Goal: Task Accomplishment & Management: Use online tool/utility

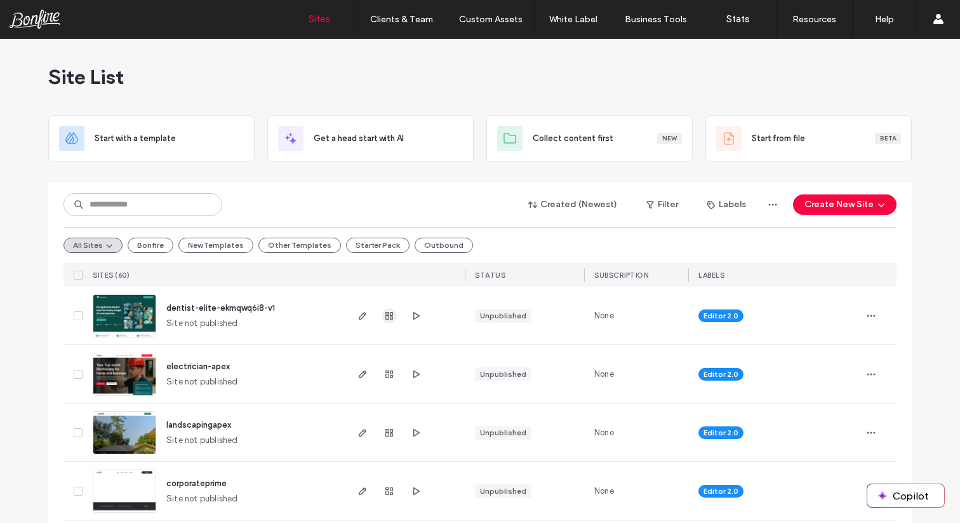
click at [387, 318] on use "button" at bounding box center [389, 316] width 8 height 8
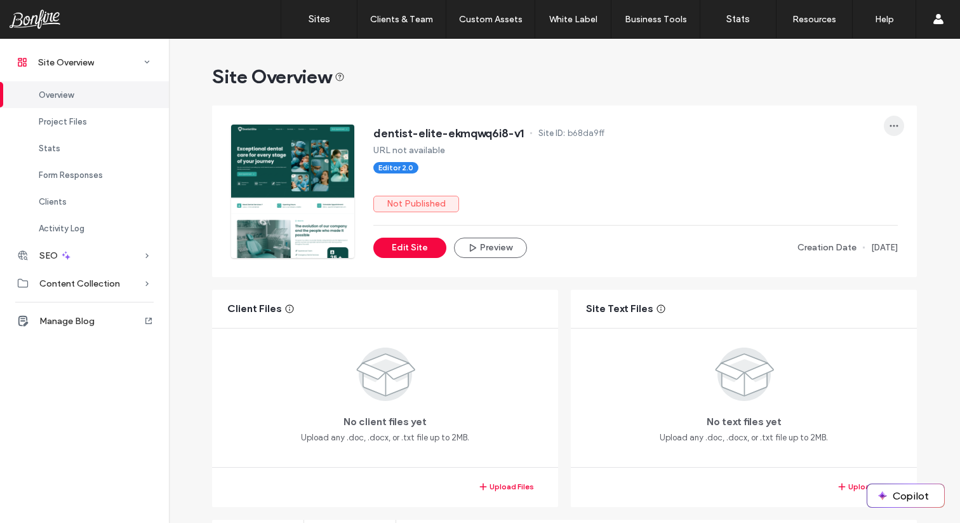
click at [895, 128] on span "button" at bounding box center [894, 126] width 20 height 20
click at [836, 250] on span "Transfer Site" at bounding box center [835, 255] width 50 height 13
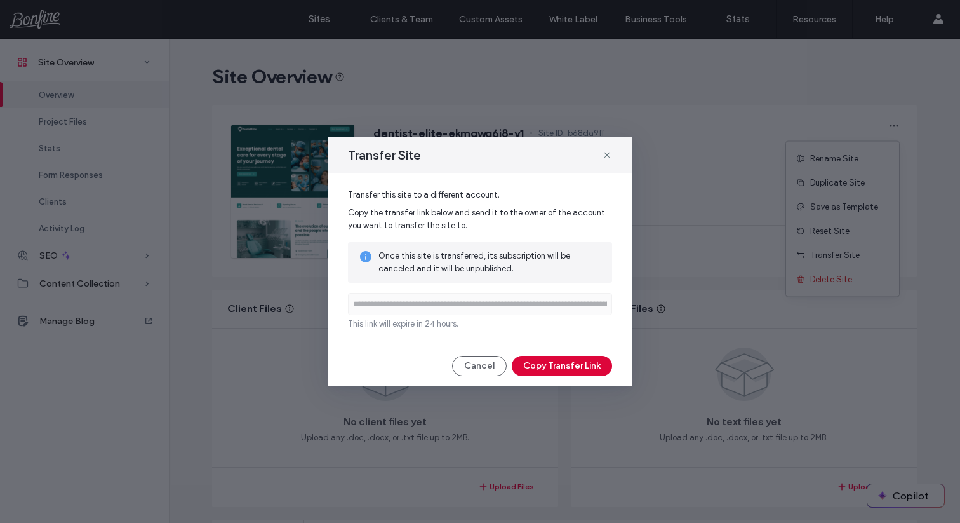
click at [568, 363] on button "Copy Transfer Link" at bounding box center [562, 366] width 100 height 20
click at [608, 157] on icon at bounding box center [607, 155] width 10 height 10
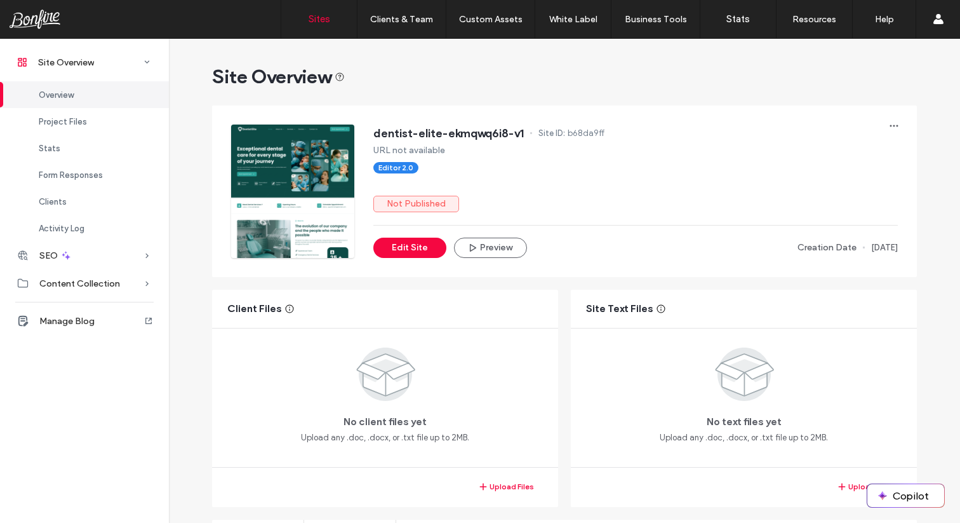
click at [333, 25] on link "Sites" at bounding box center [319, 19] width 76 height 38
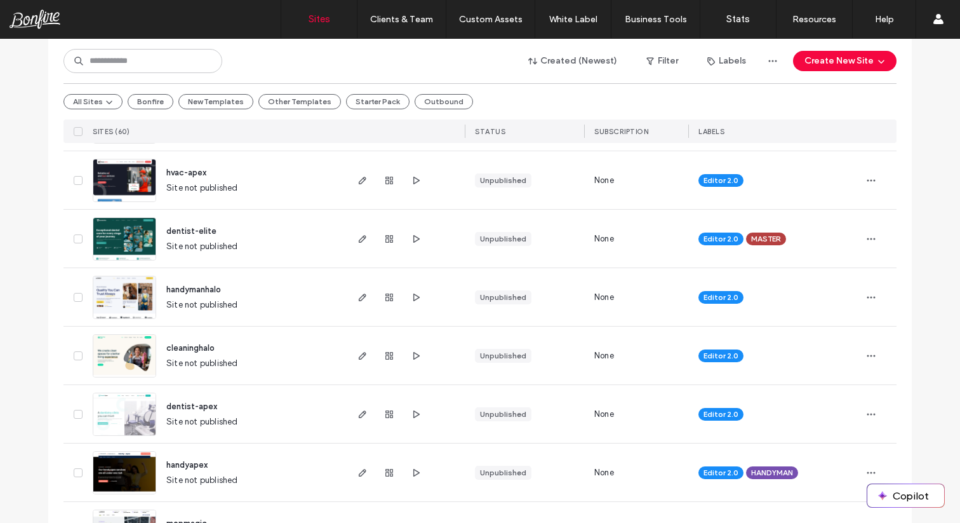
scroll to position [371, 0]
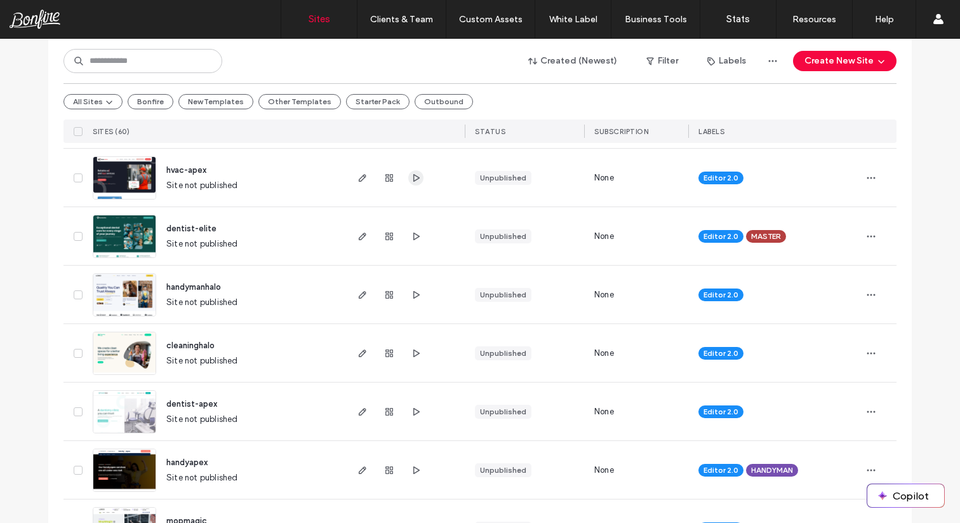
click at [412, 176] on icon "button" at bounding box center [416, 178] width 10 height 10
click at [357, 174] on icon "button" at bounding box center [362, 178] width 10 height 10
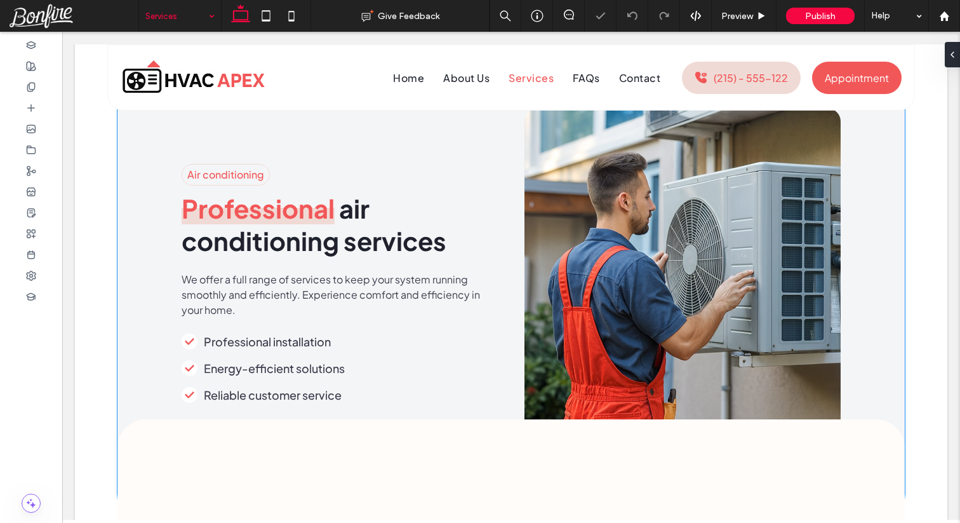
scroll to position [451, 0]
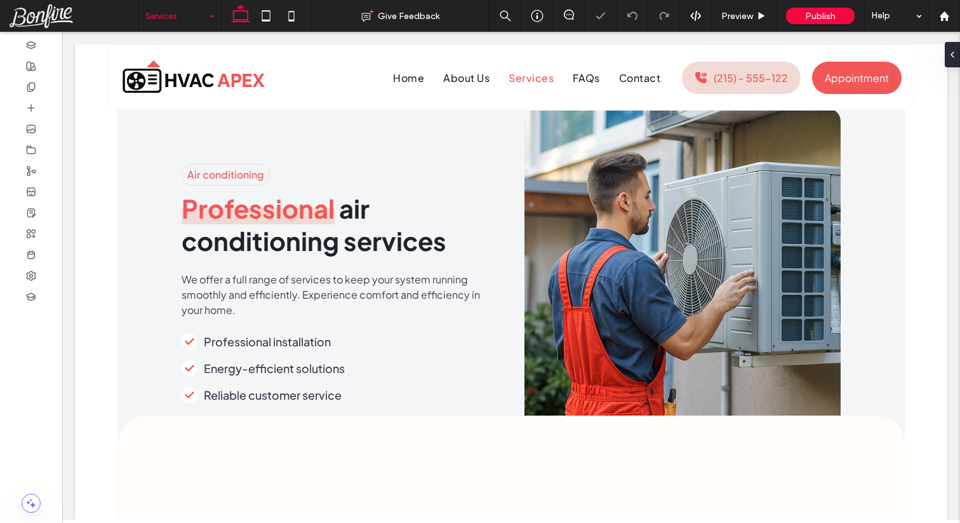
click at [179, 20] on input at bounding box center [176, 16] width 63 height 32
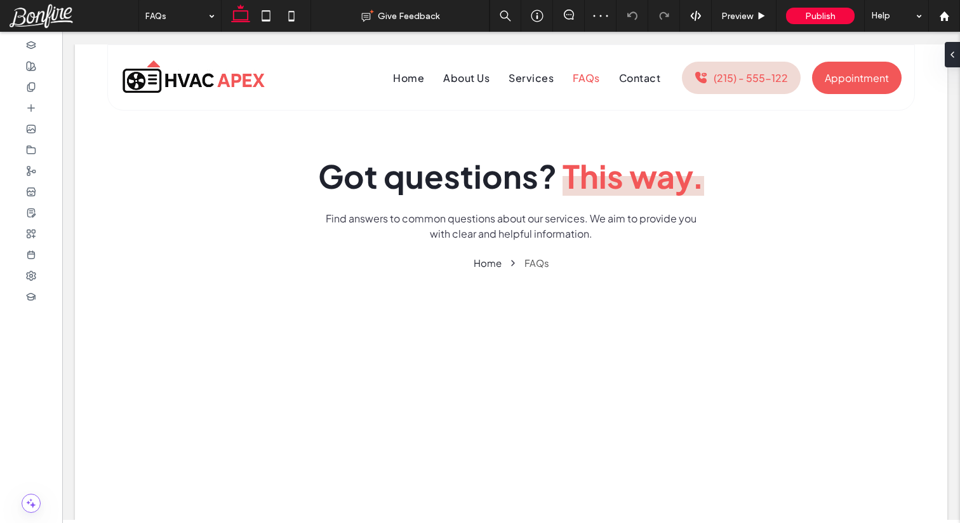
scroll to position [0, 0]
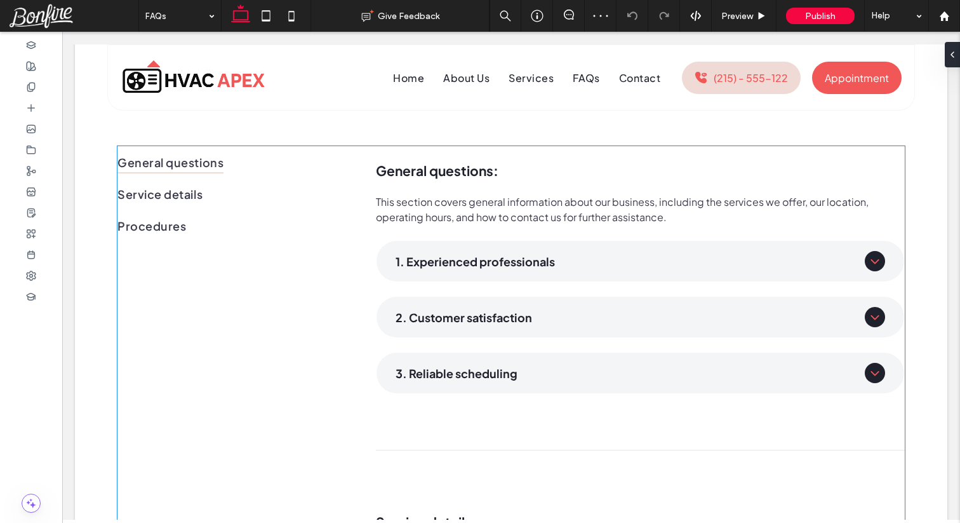
scroll to position [163, 0]
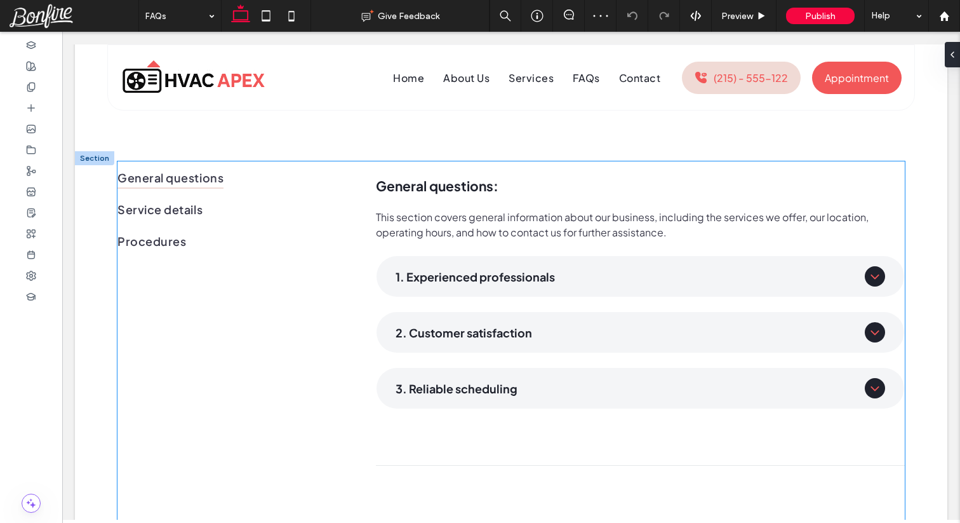
click at [205, 183] on span "General questions" at bounding box center [170, 177] width 106 height 22
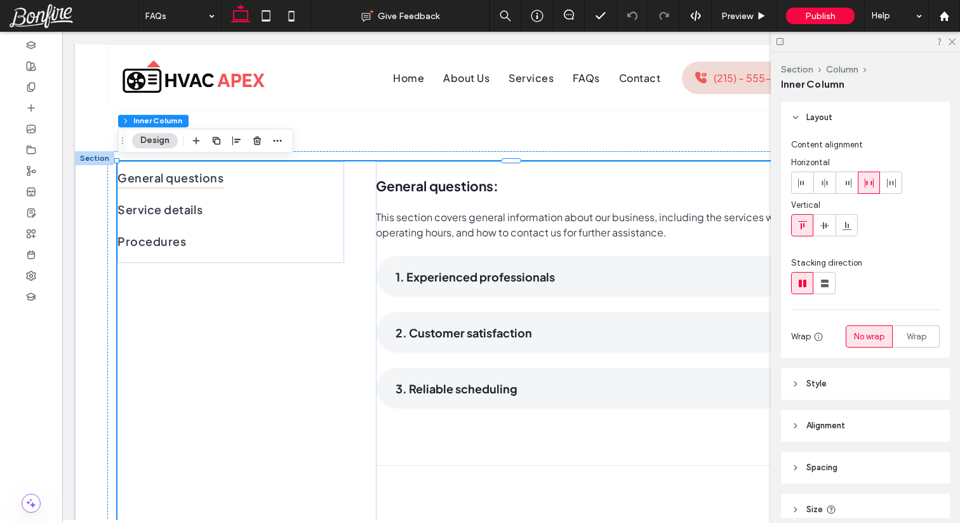
click at [336, 246] on link "Procedures" at bounding box center [230, 241] width 227 height 32
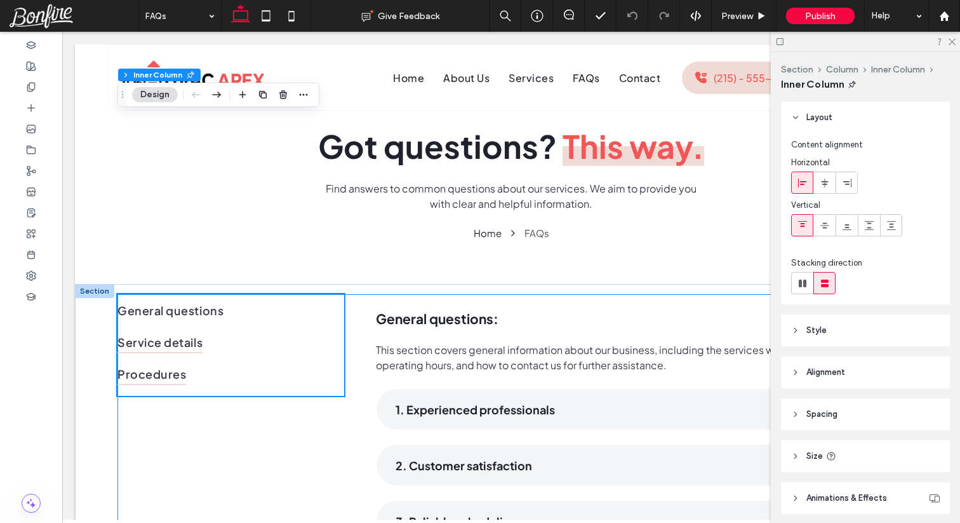
scroll to position [0, 0]
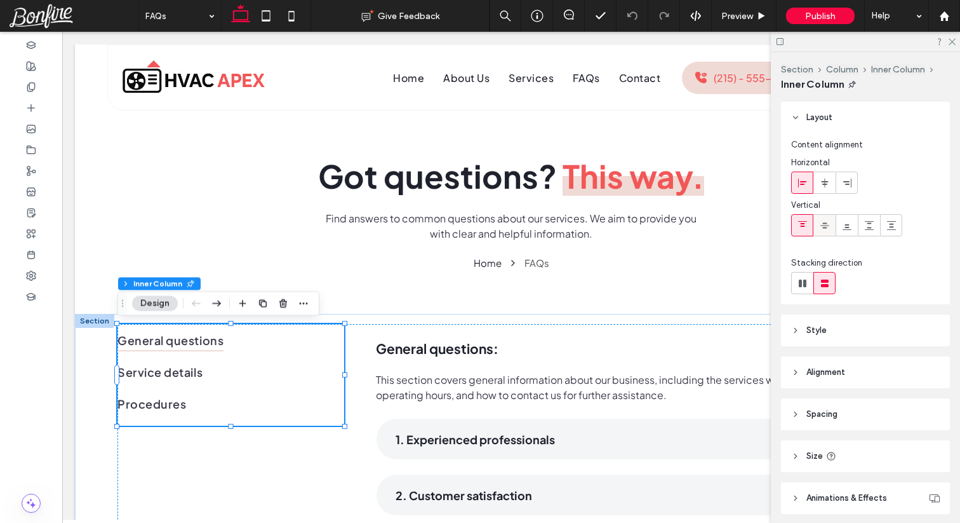
click at [829, 229] on div at bounding box center [824, 225] width 21 height 21
click at [808, 229] on div at bounding box center [802, 225] width 21 height 21
click at [887, 72] on button "Inner Column" at bounding box center [898, 69] width 54 height 11
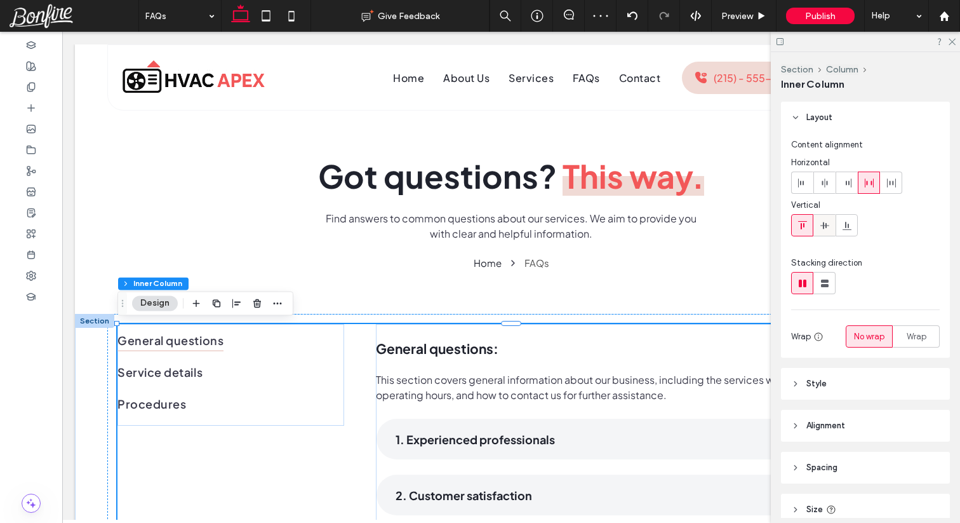
click at [822, 223] on icon at bounding box center [825, 225] width 10 height 10
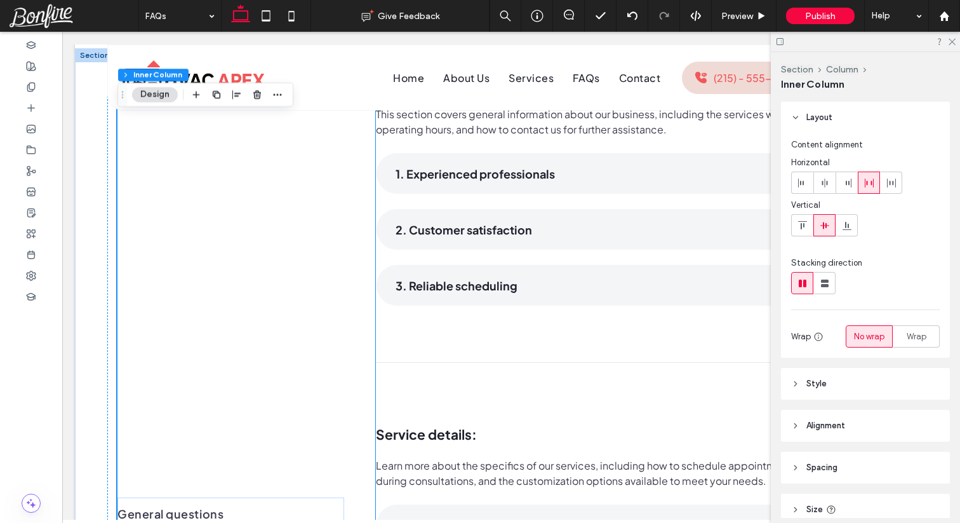
scroll to position [260, 0]
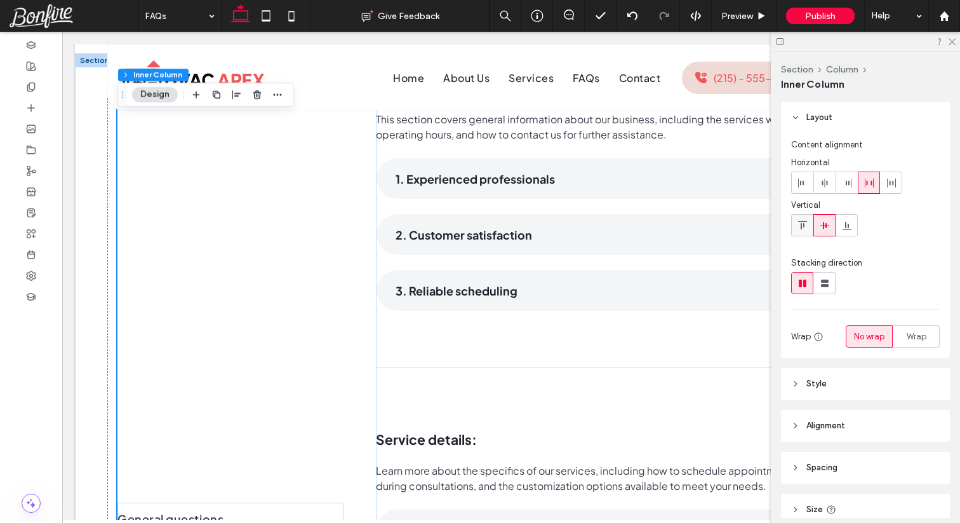
click at [798, 234] on span at bounding box center [802, 225] width 10 height 21
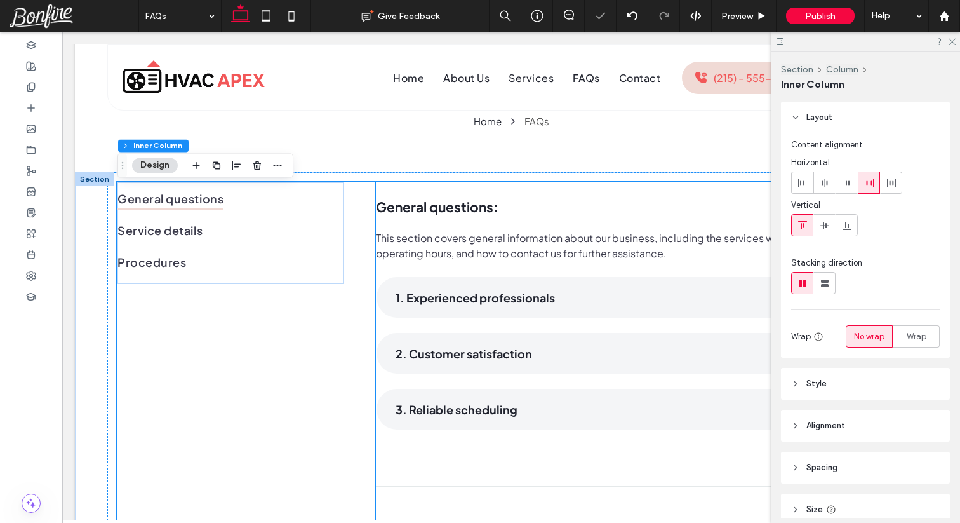
scroll to position [133, 0]
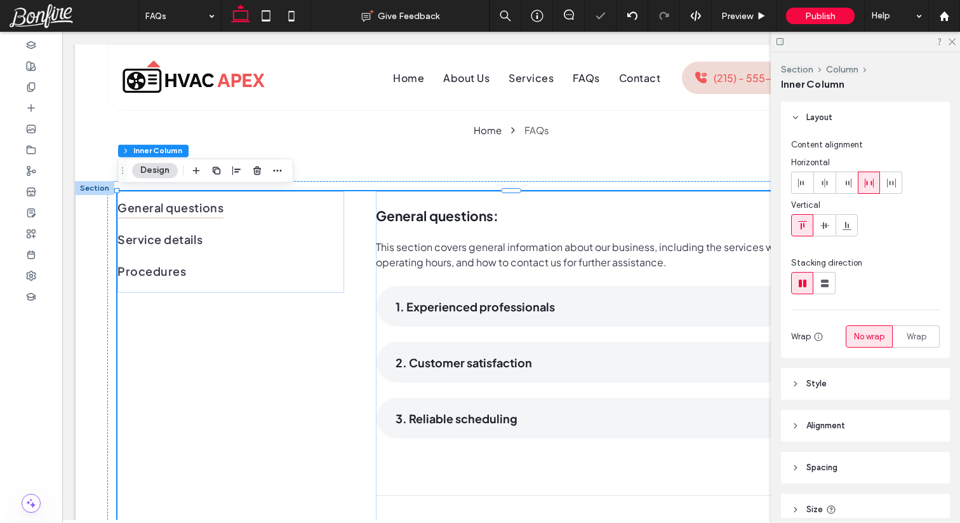
click at [336, 255] on link "Procedures" at bounding box center [230, 271] width 227 height 32
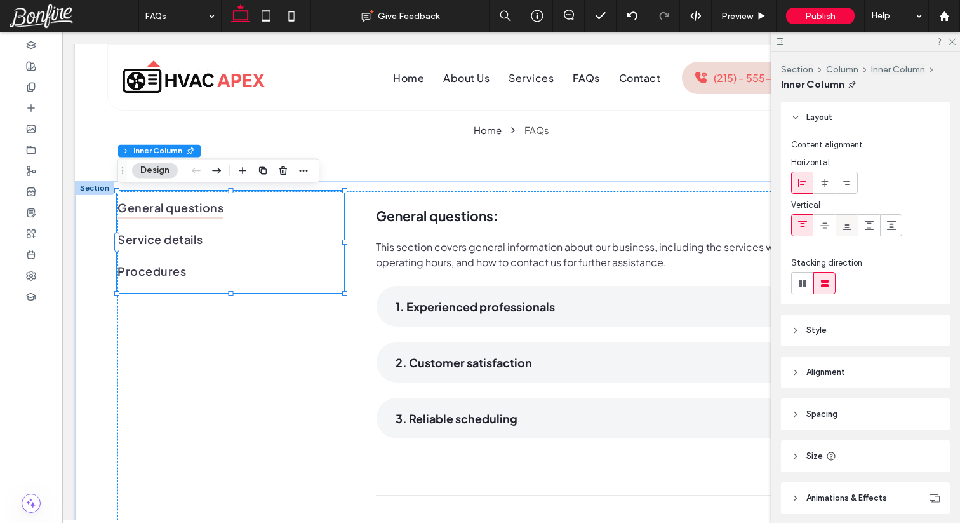
click at [852, 230] on div at bounding box center [846, 225] width 21 height 21
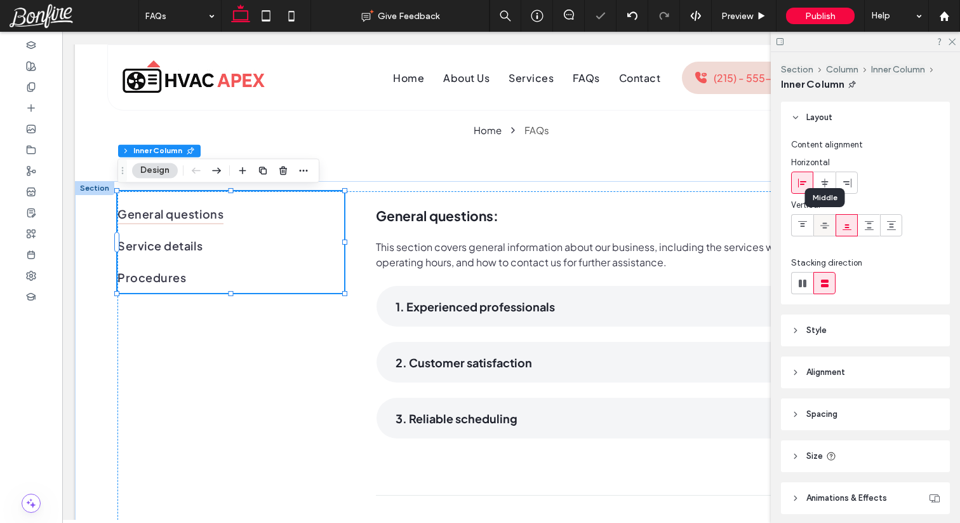
click at [820, 229] on icon at bounding box center [825, 225] width 10 height 10
click at [807, 229] on icon at bounding box center [802, 225] width 10 height 10
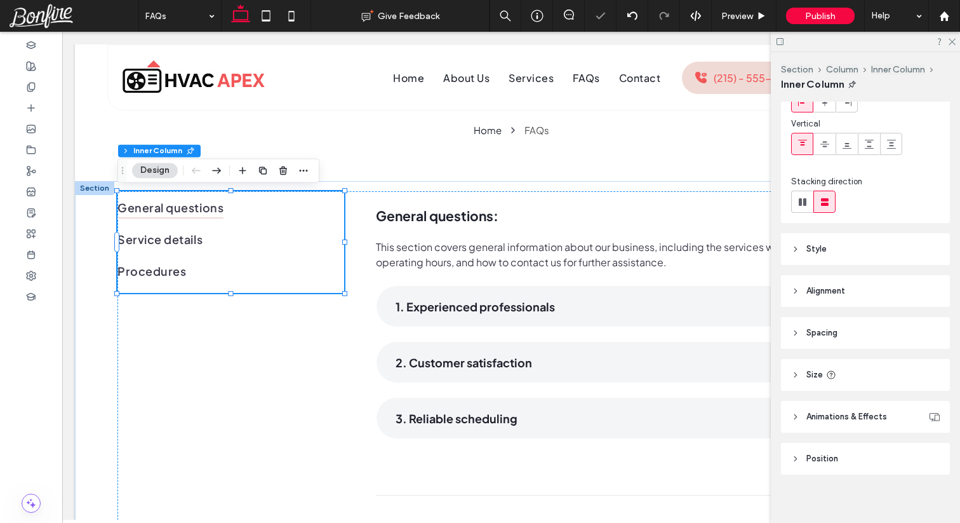
scroll to position [83, 0]
click at [841, 277] on header "Alignment" at bounding box center [865, 290] width 169 height 32
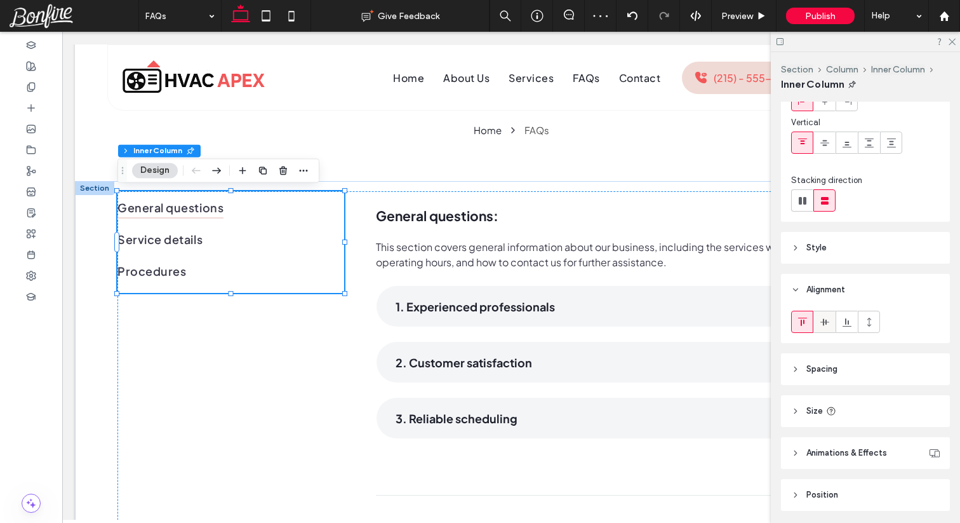
click at [824, 315] on span at bounding box center [825, 321] width 10 height 21
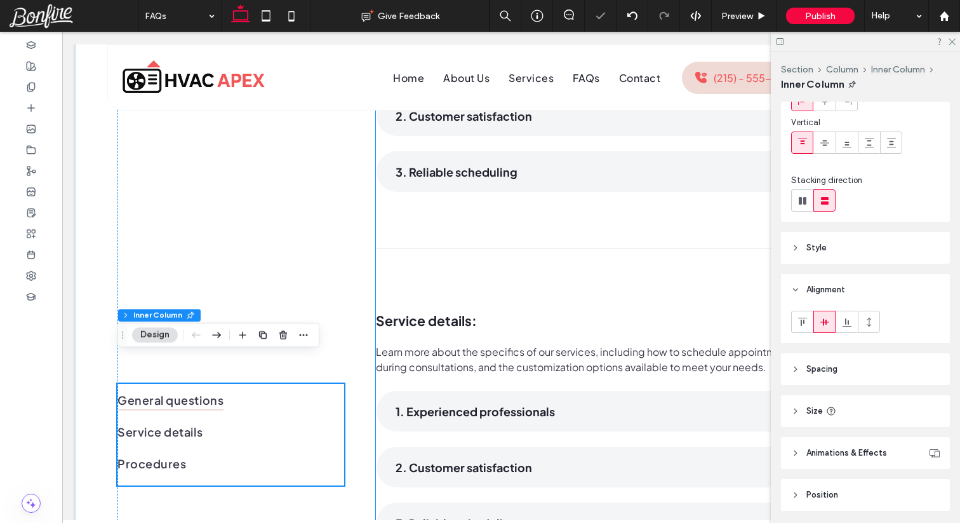
scroll to position [335, 0]
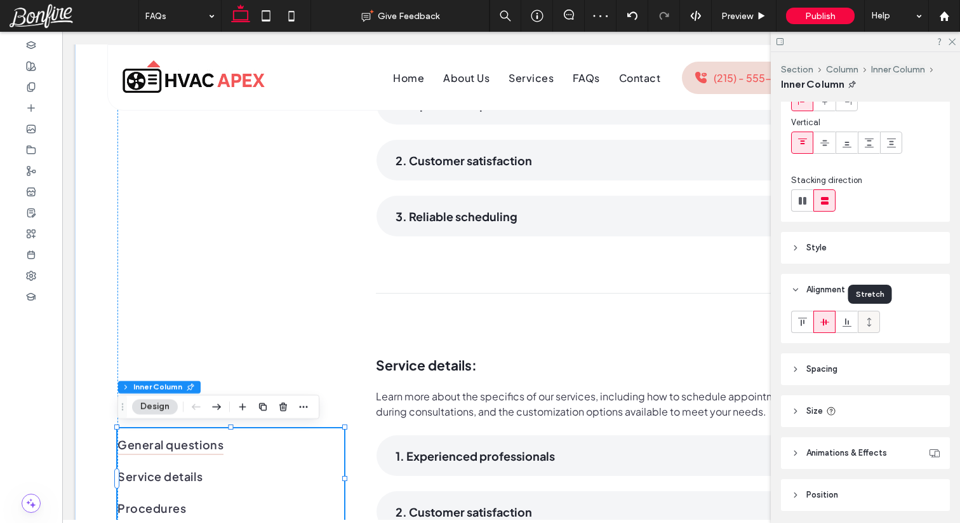
click at [873, 327] on span at bounding box center [869, 321] width 10 height 21
type input "***"
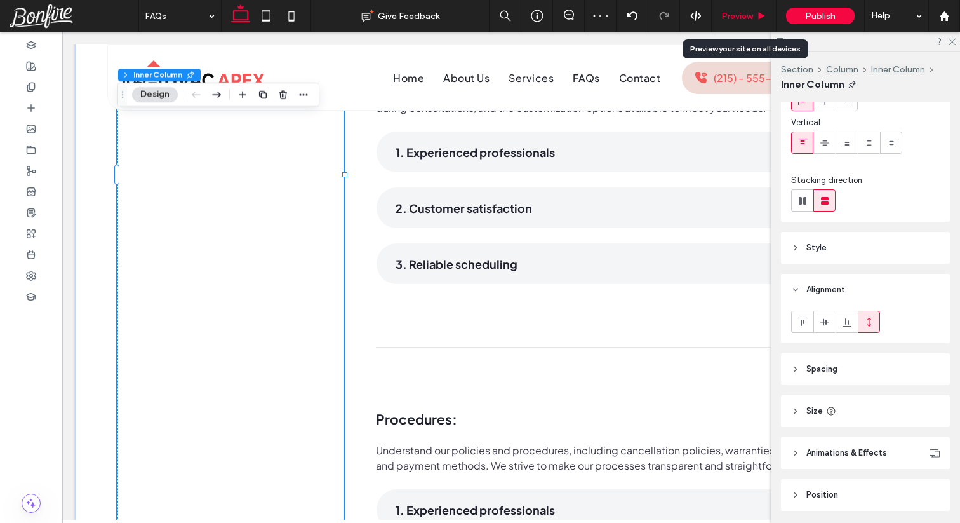
click at [752, 15] on span "Preview" at bounding box center [737, 16] width 32 height 11
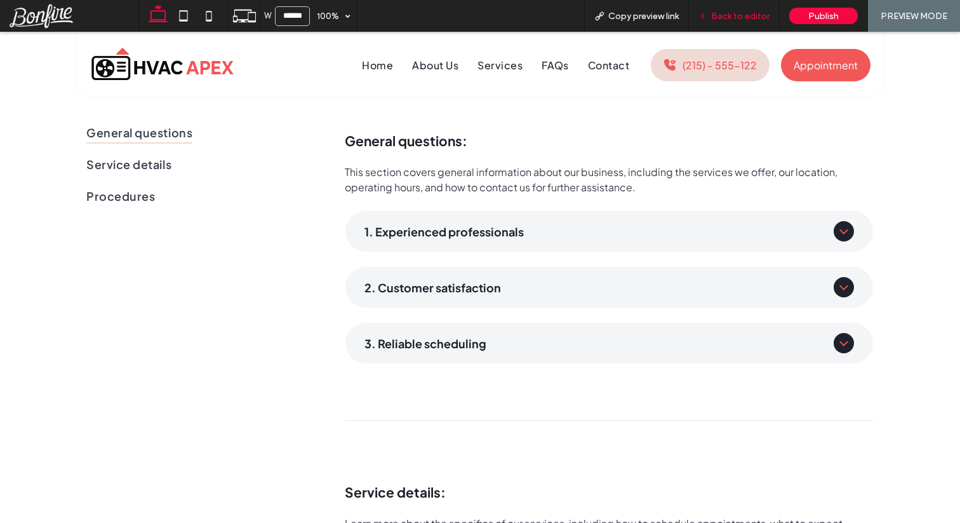
click at [726, 15] on span "Back to editor" at bounding box center [740, 16] width 58 height 11
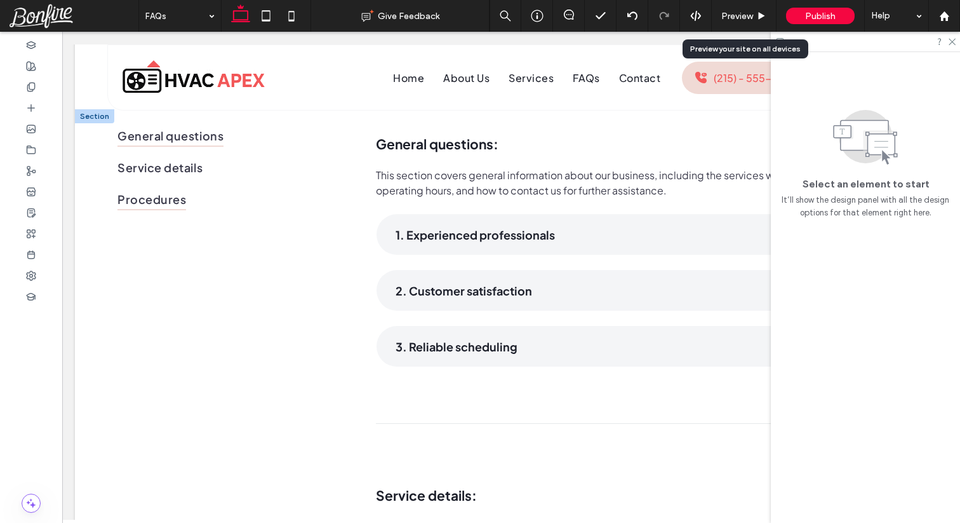
scroll to position [204, 0]
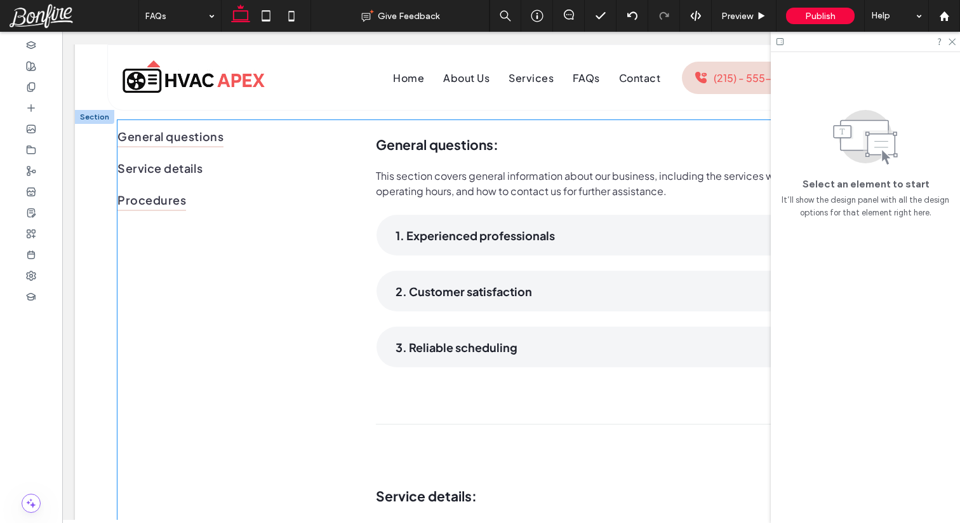
click at [271, 203] on link "Procedures" at bounding box center [230, 200] width 227 height 32
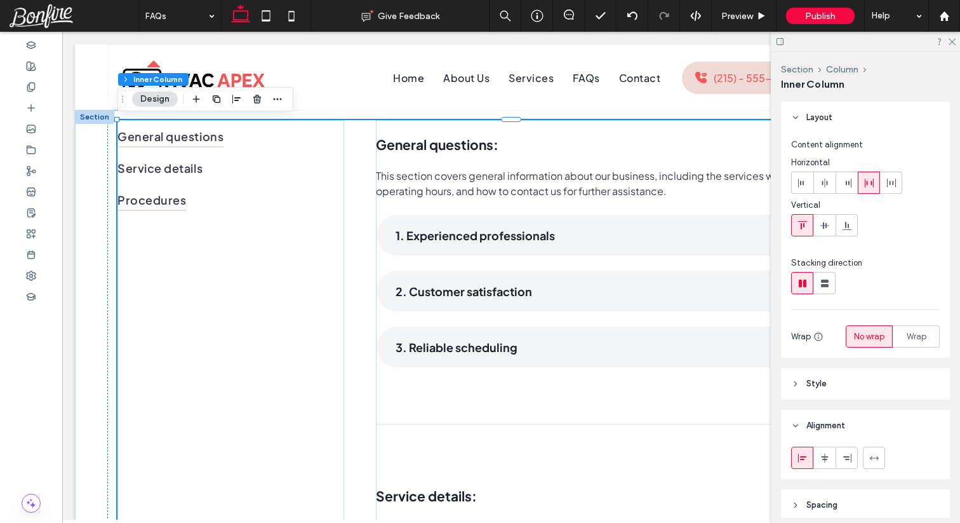
click at [271, 203] on link "Procedures" at bounding box center [230, 200] width 227 height 32
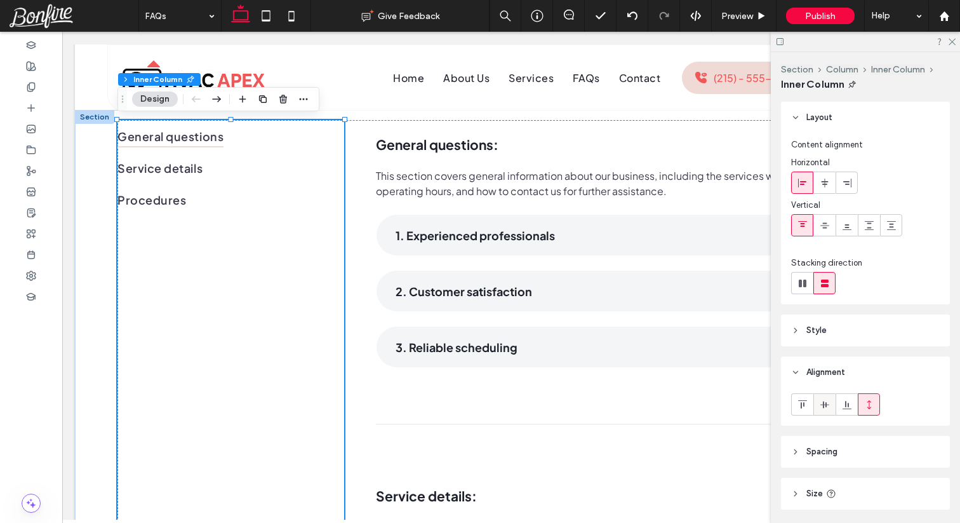
click at [818, 401] on div at bounding box center [824, 404] width 21 height 21
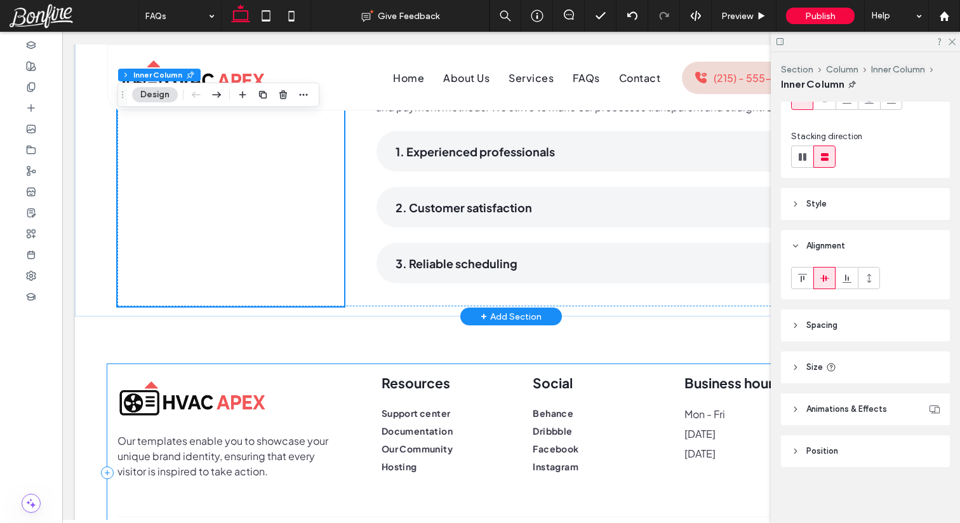
scroll to position [986, 0]
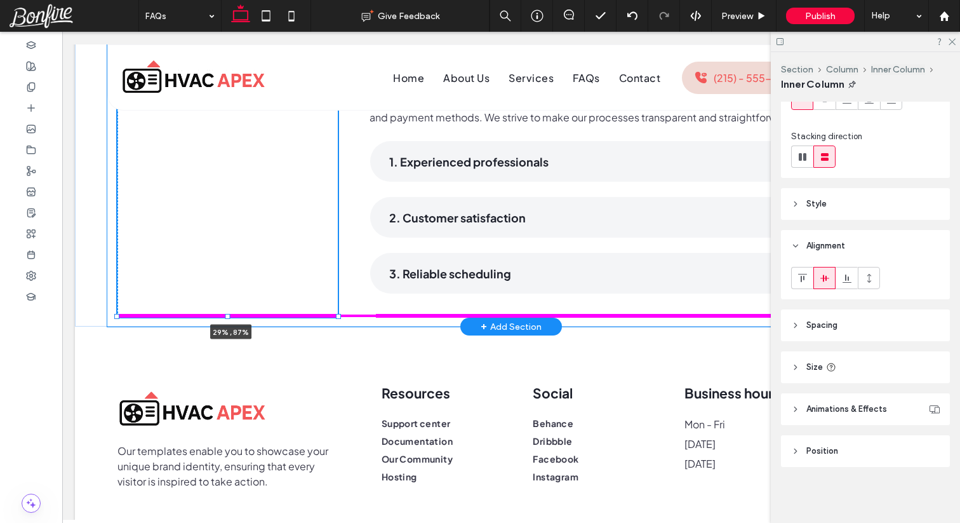
drag, startPoint x: 230, startPoint y: 316, endPoint x: 243, endPoint y: 252, distance: 64.9
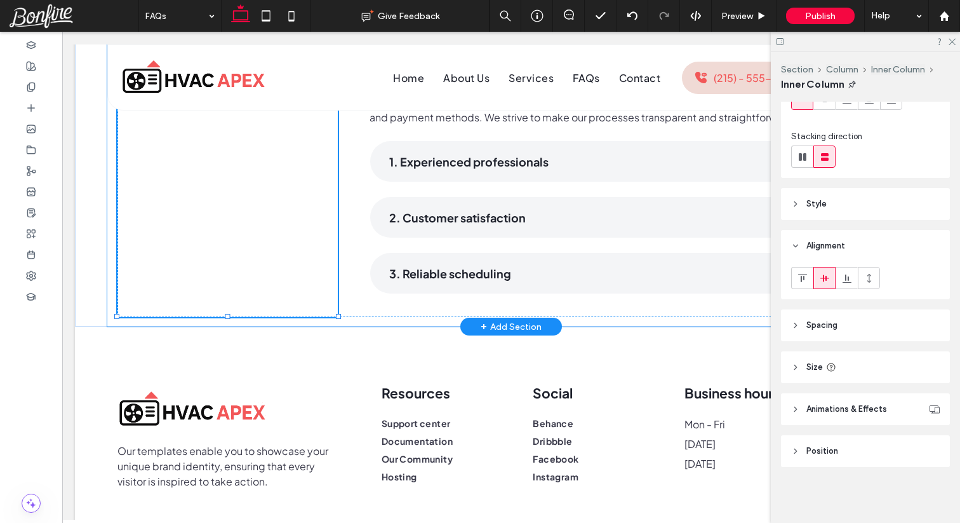
type input "**"
drag, startPoint x: 232, startPoint y: 315, endPoint x: 248, endPoint y: 272, distance: 45.4
type input "**"
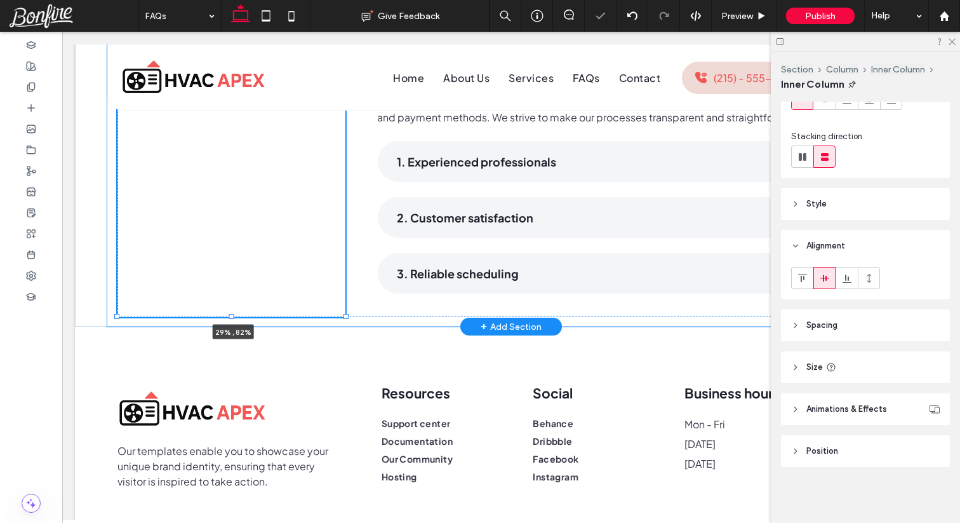
type input "****"
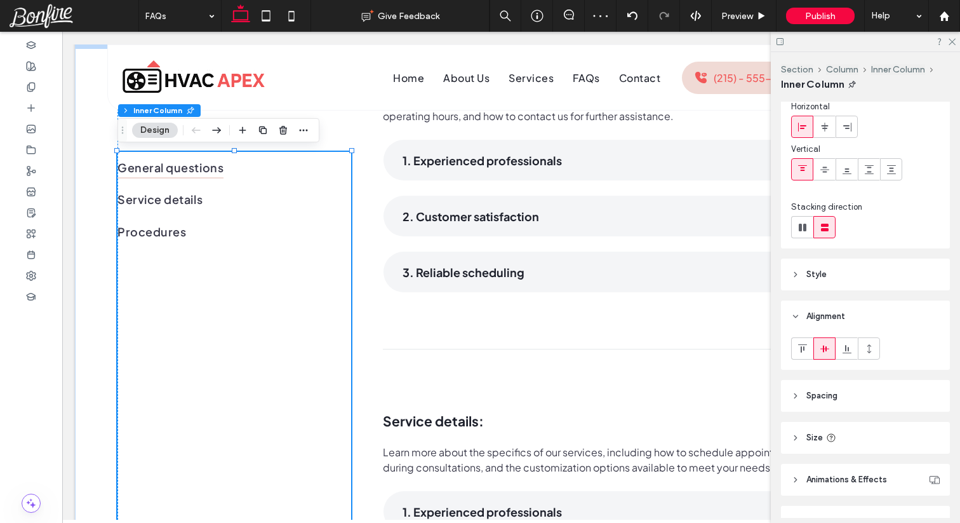
scroll to position [0, 0]
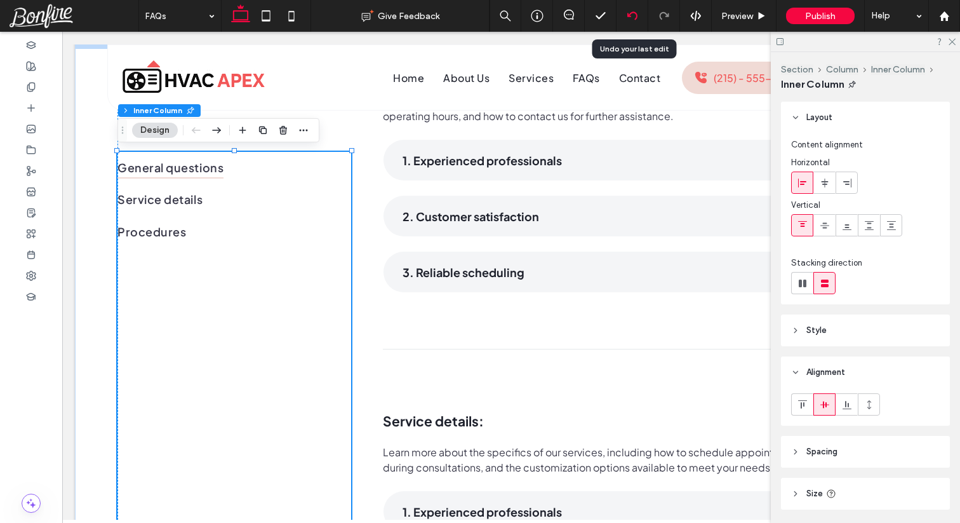
click at [637, 9] on div at bounding box center [632, 16] width 32 height 32
click at [637, 14] on icon at bounding box center [632, 16] width 10 height 10
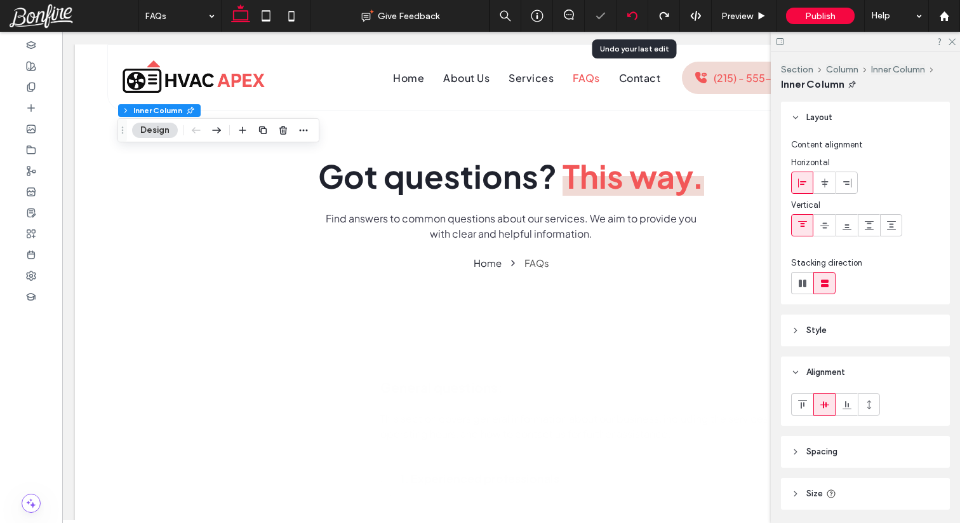
click at [637, 14] on icon at bounding box center [632, 16] width 10 height 10
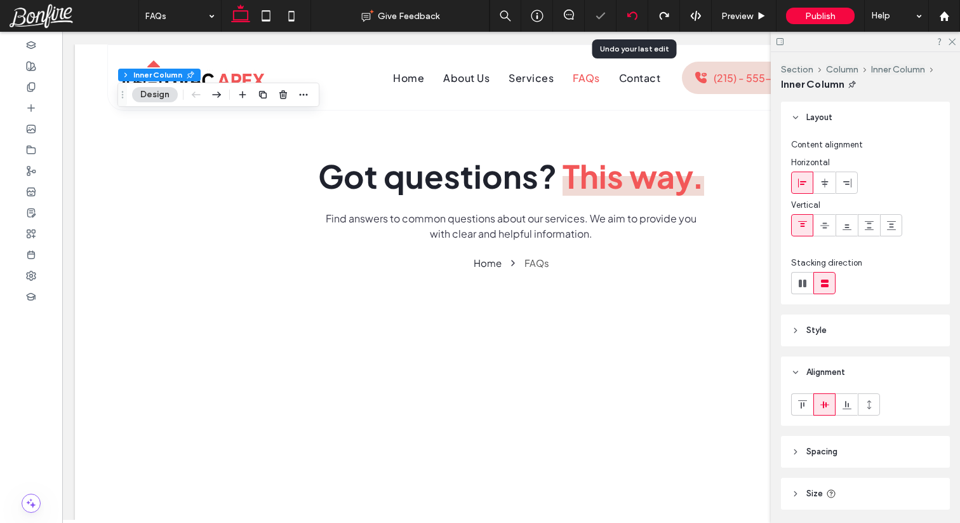
click at [637, 14] on icon at bounding box center [632, 16] width 10 height 10
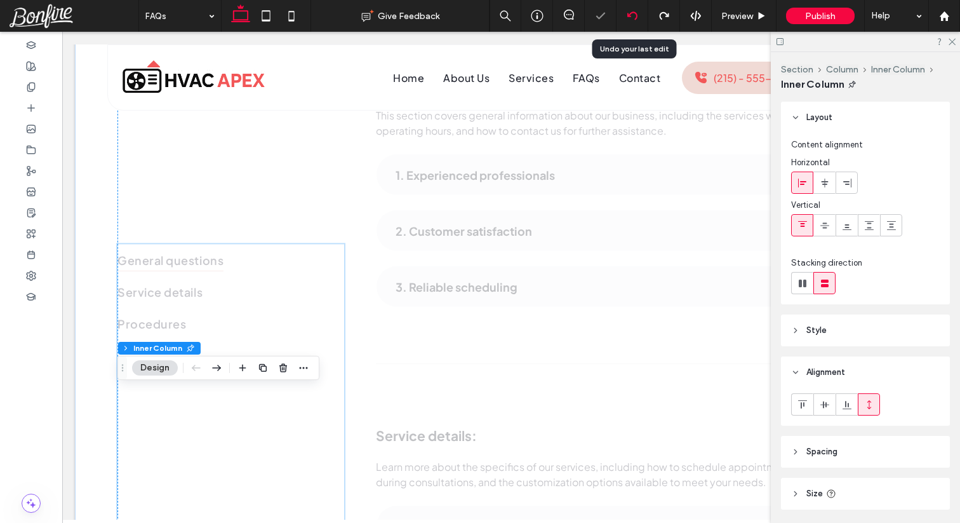
click at [637, 14] on icon at bounding box center [632, 16] width 10 height 10
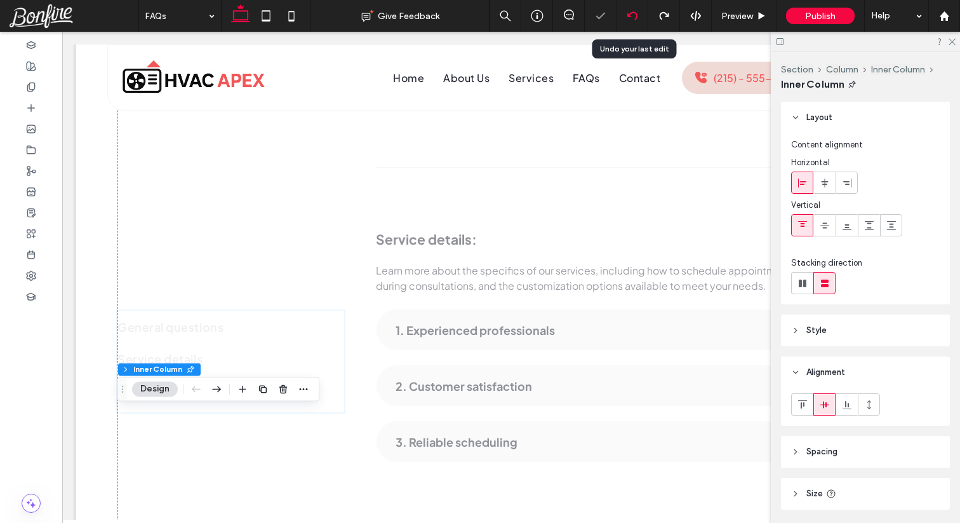
click at [637, 14] on icon at bounding box center [632, 16] width 10 height 10
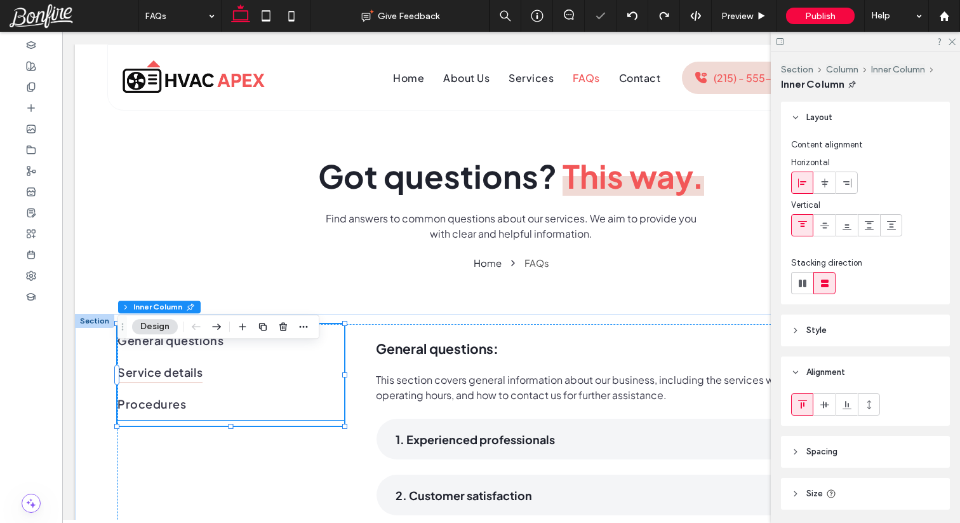
click at [332, 384] on link "Service details" at bounding box center [230, 372] width 227 height 32
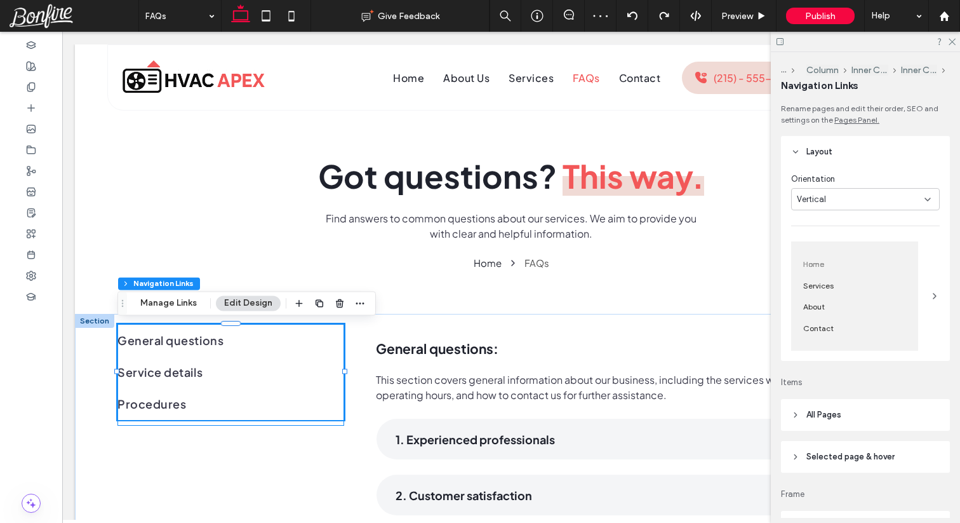
click at [333, 423] on div "General questions Service details Procedures" at bounding box center [230, 375] width 227 height 102
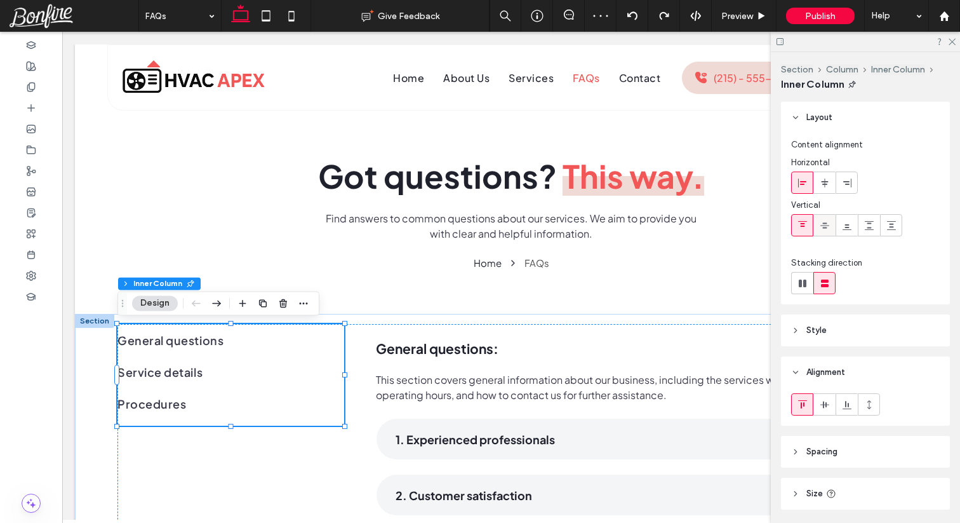
click at [826, 220] on icon at bounding box center [825, 225] width 10 height 10
click at [827, 185] on icon at bounding box center [825, 183] width 10 height 10
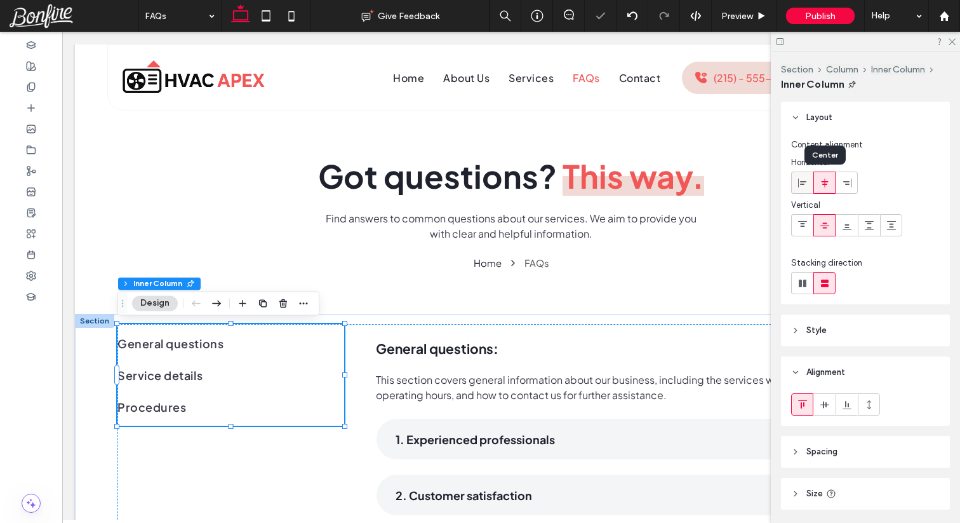
click at [803, 187] on span at bounding box center [802, 182] width 10 height 21
click at [311, 386] on link "Service details" at bounding box center [230, 375] width 227 height 32
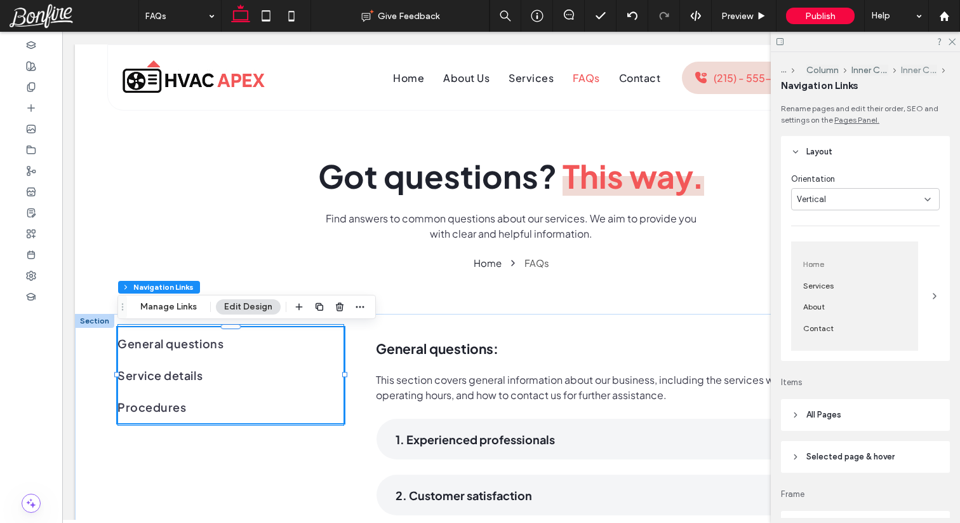
click at [923, 67] on button "Inner Column" at bounding box center [919, 70] width 37 height 11
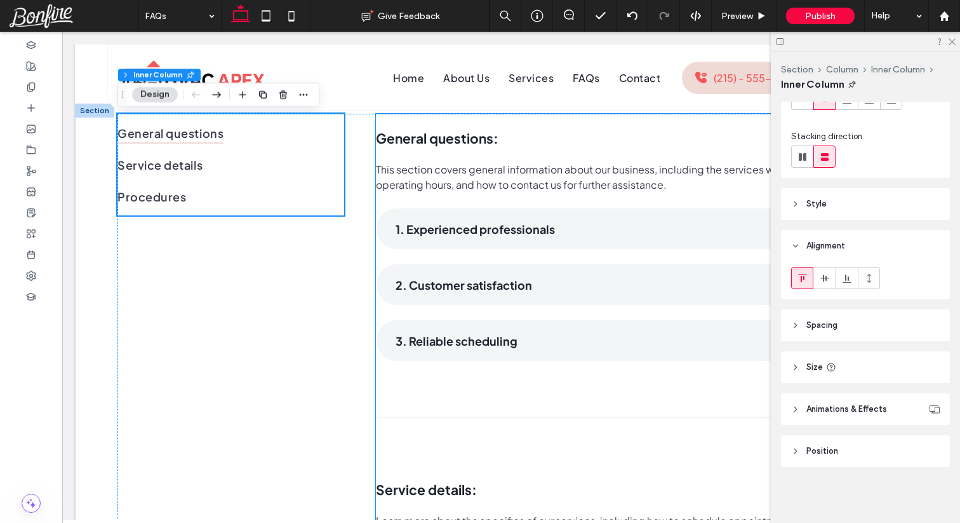
scroll to position [204, 0]
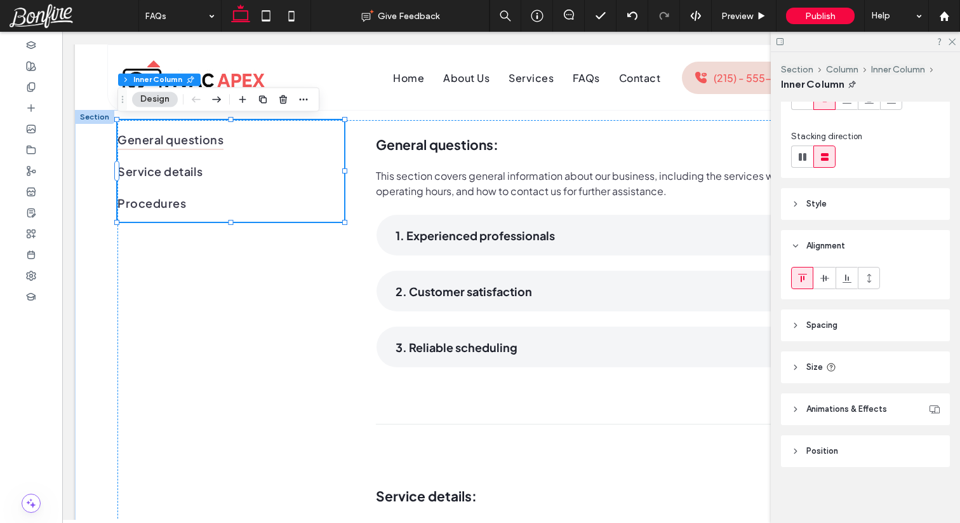
click at [867, 330] on header "Spacing" at bounding box center [865, 325] width 169 height 32
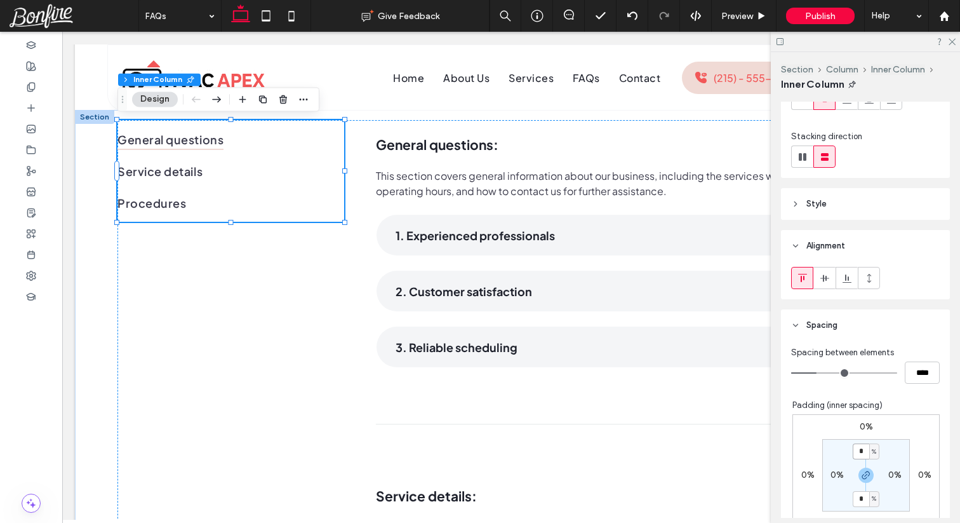
click at [861, 453] on input "*" at bounding box center [861, 451] width 17 height 16
type input "*"
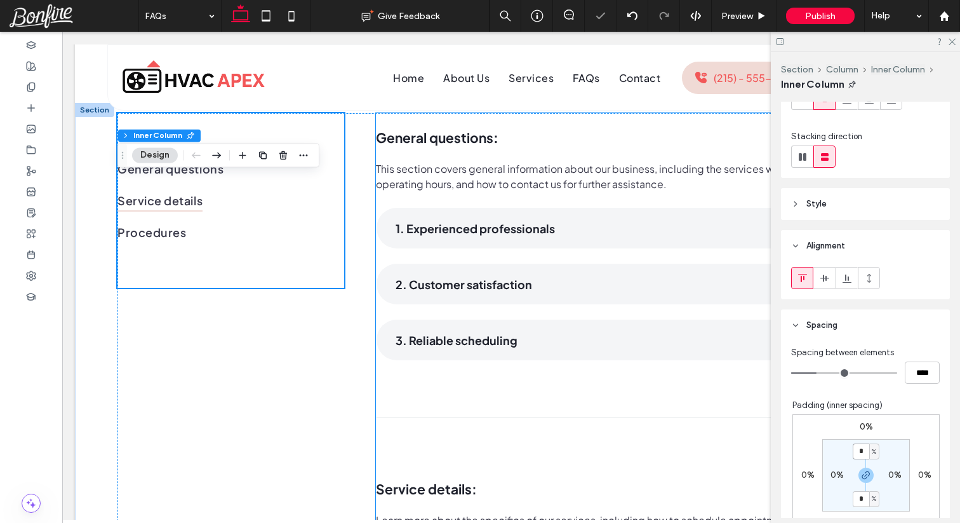
scroll to position [85, 0]
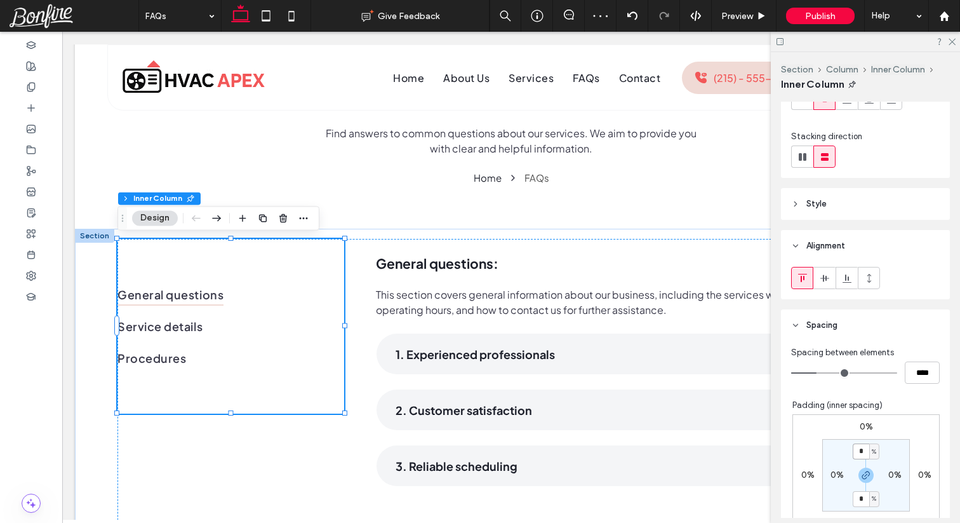
click at [863, 452] on input "*" at bounding box center [861, 451] width 17 height 16
type input "**"
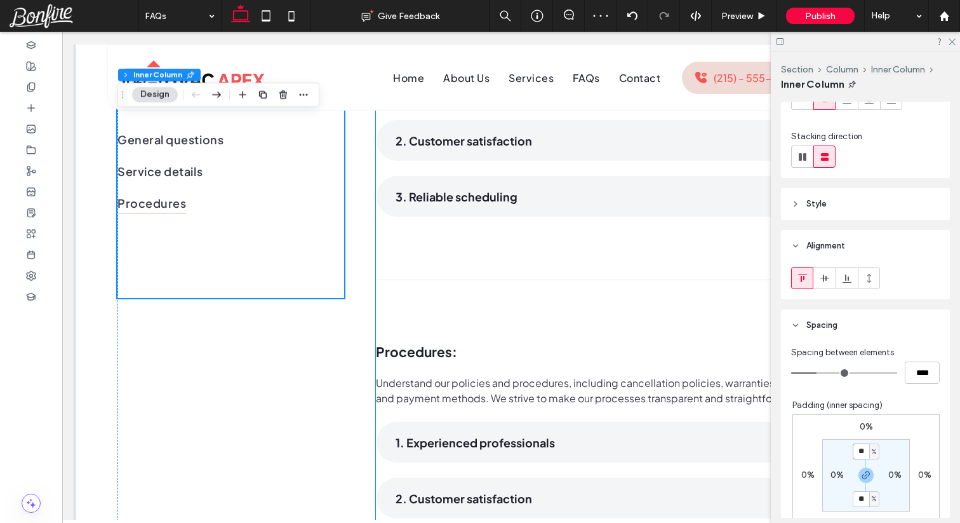
scroll to position [709, 0]
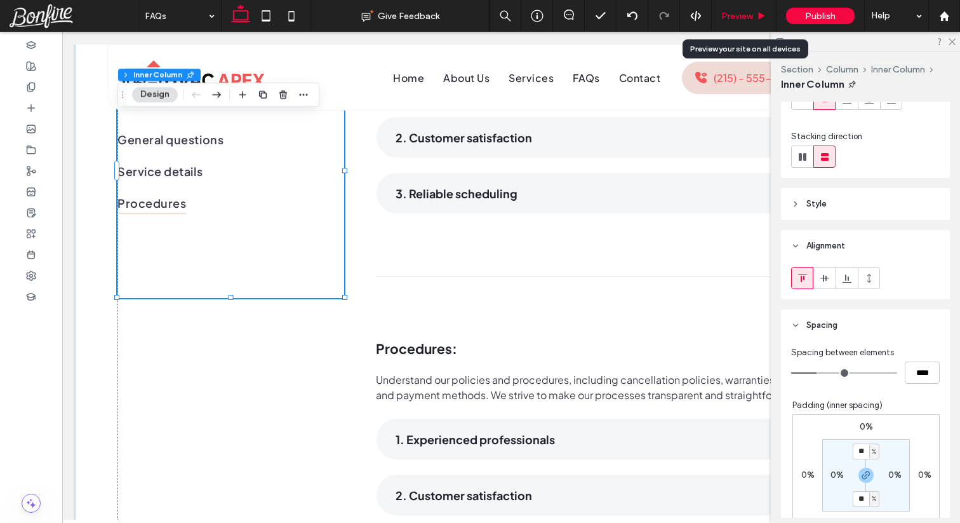
click at [740, 12] on span "Preview" at bounding box center [737, 16] width 32 height 11
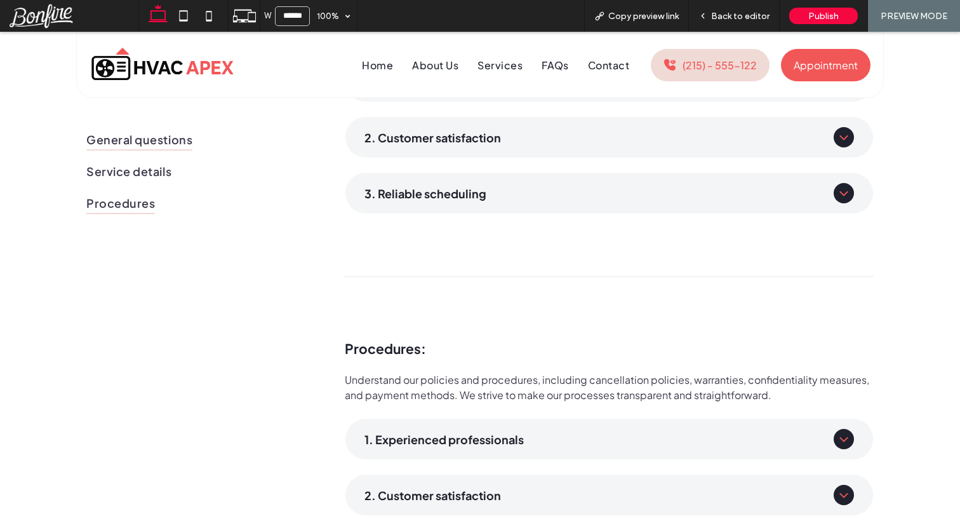
click at [167, 145] on span "General questions" at bounding box center [139, 139] width 106 height 22
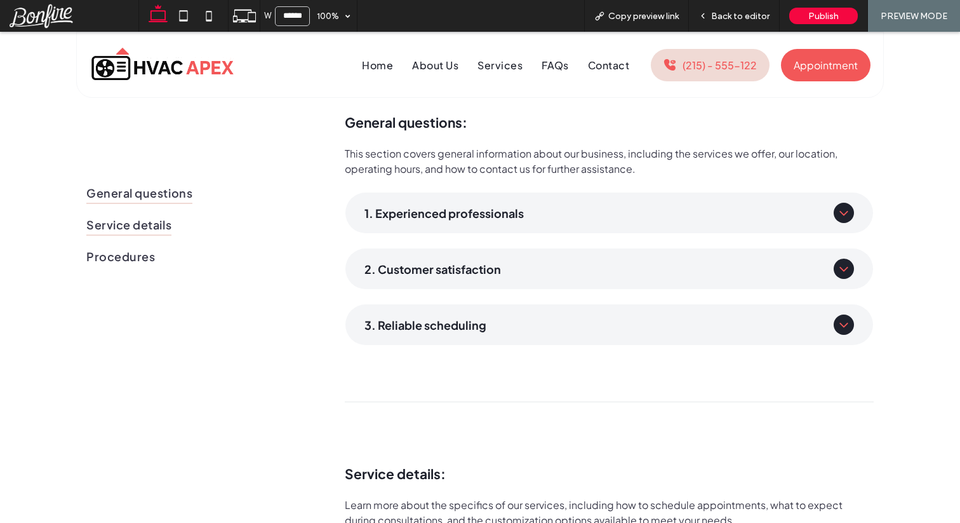
click at [139, 227] on span "Service details" at bounding box center [128, 225] width 85 height 22
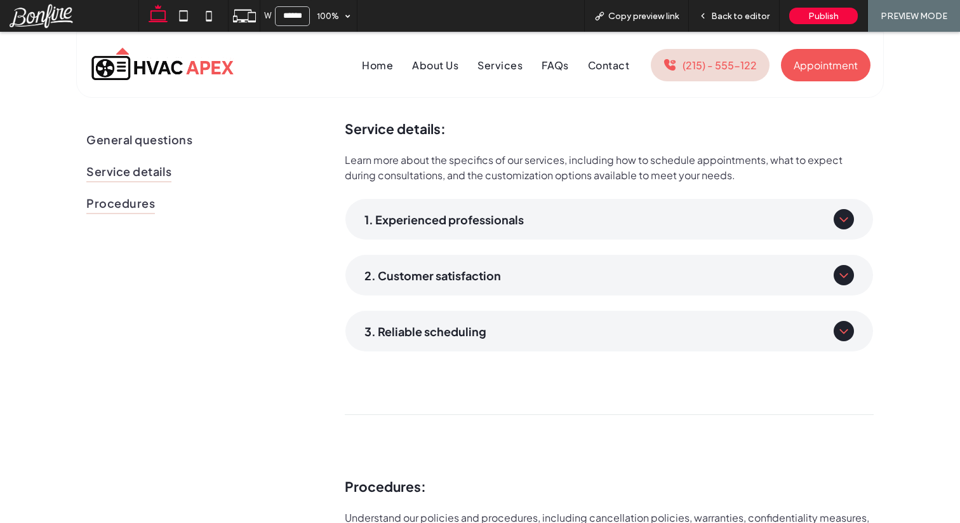
click at [141, 208] on span "Procedures" at bounding box center [120, 203] width 69 height 22
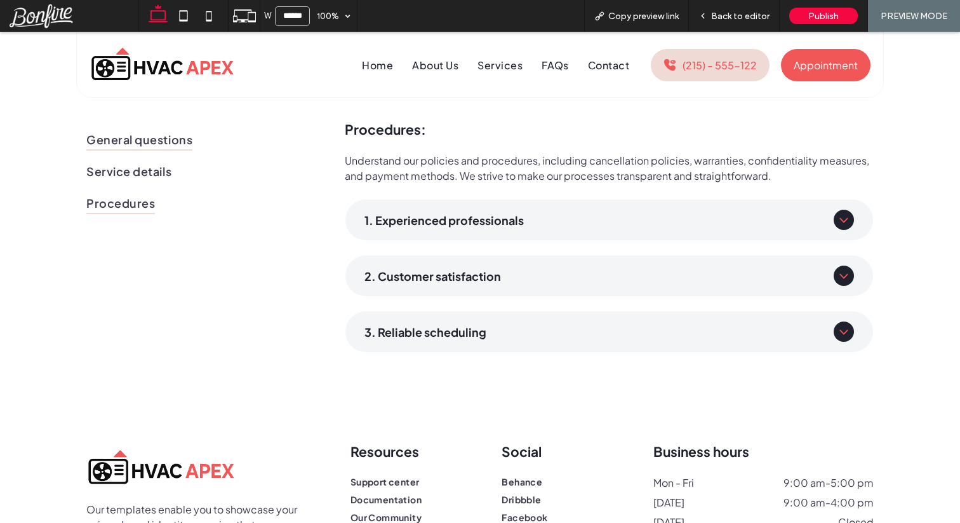
click at [145, 145] on span "General questions" at bounding box center [139, 139] width 106 height 22
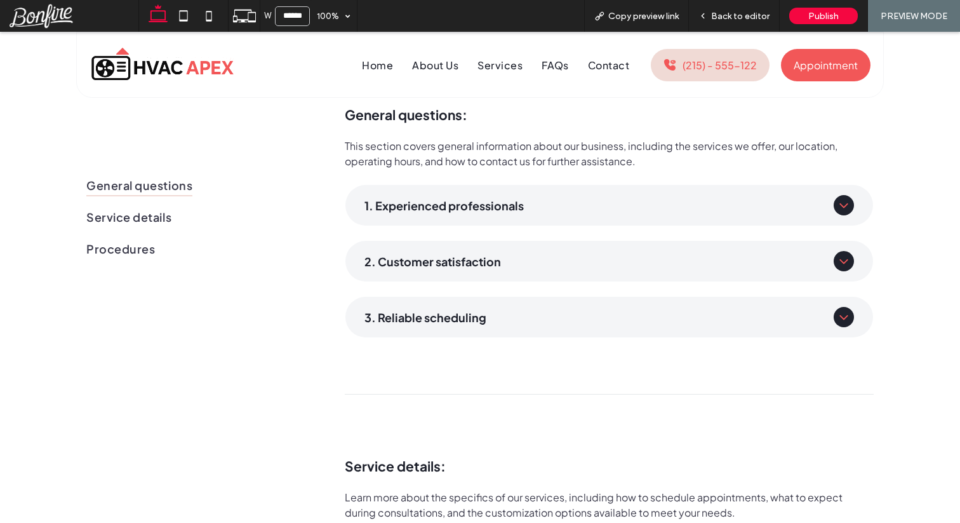
scroll to position [213, 0]
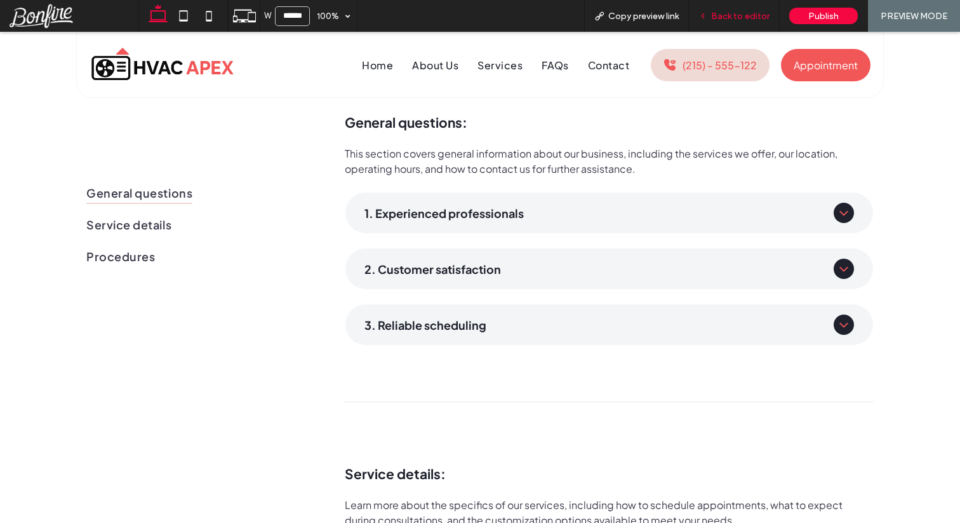
click at [722, 15] on span "Back to editor" at bounding box center [740, 16] width 58 height 11
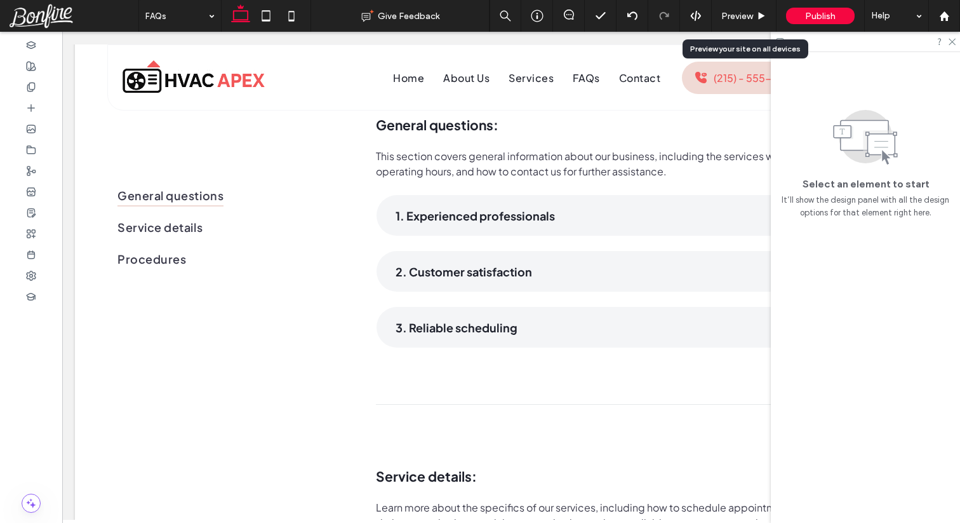
scroll to position [223, 0]
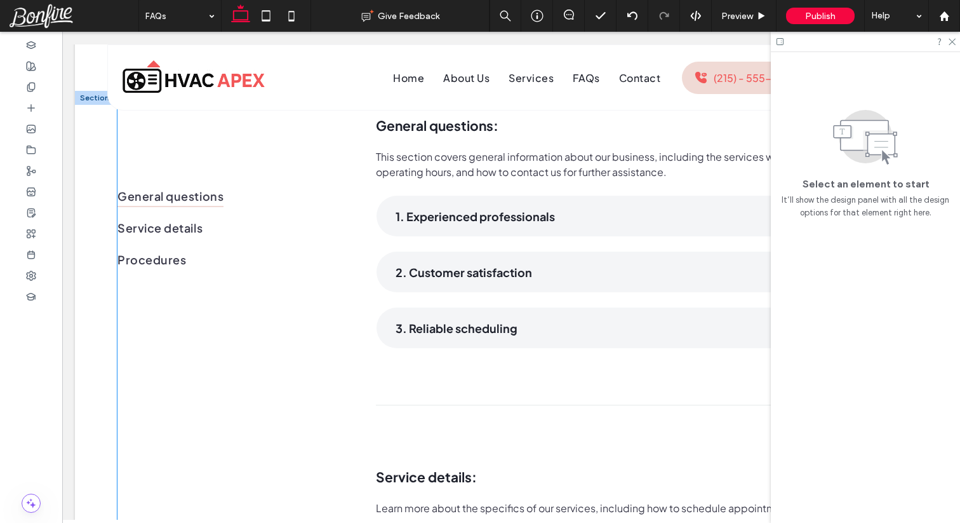
click at [284, 175] on div "General questions Service details Procedures" at bounding box center [230, 227] width 227 height 253
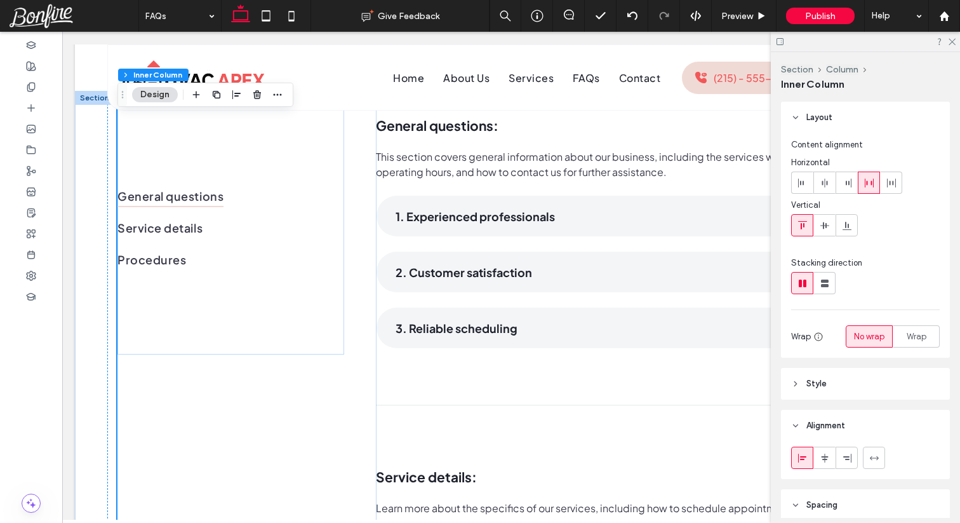
click at [273, 170] on div "General questions Service details Procedures" at bounding box center [230, 227] width 227 height 253
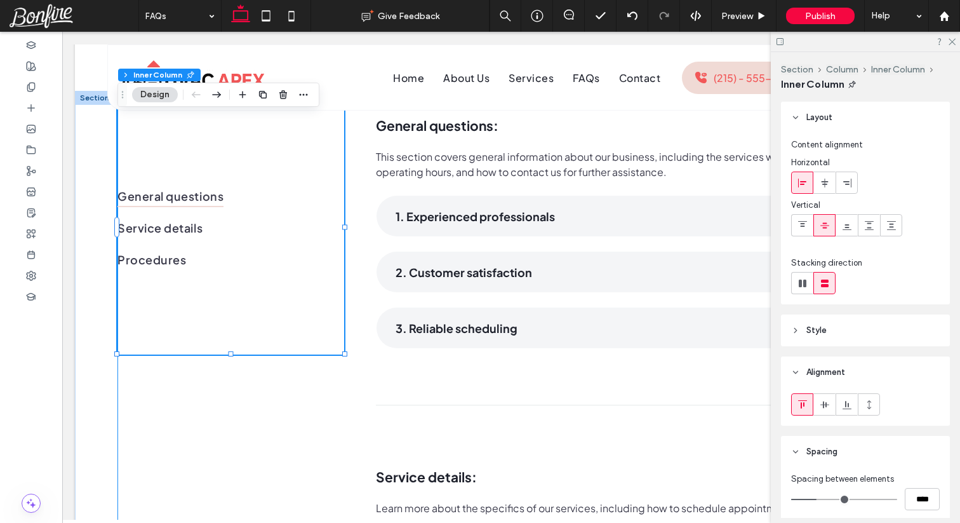
click at [273, 170] on div "General questions Service details Procedures" at bounding box center [230, 227] width 227 height 253
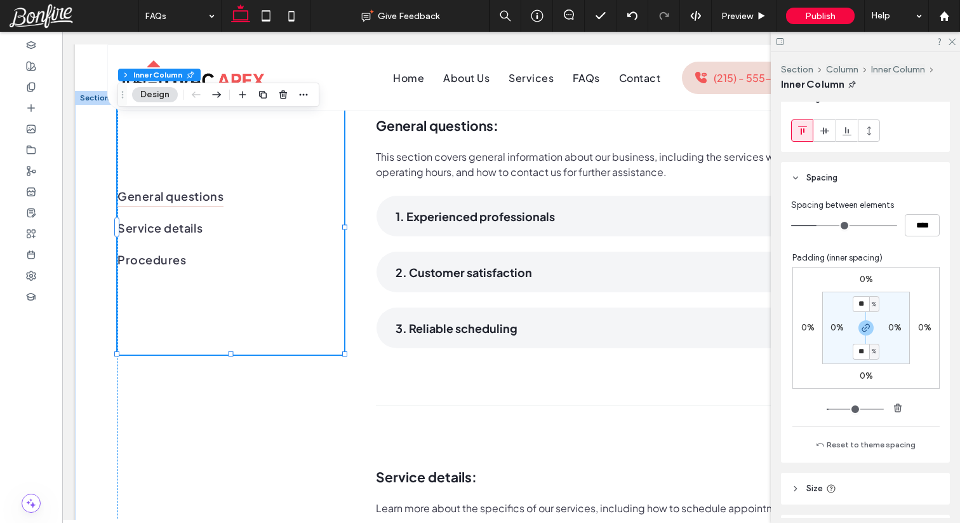
scroll to position [279, 0]
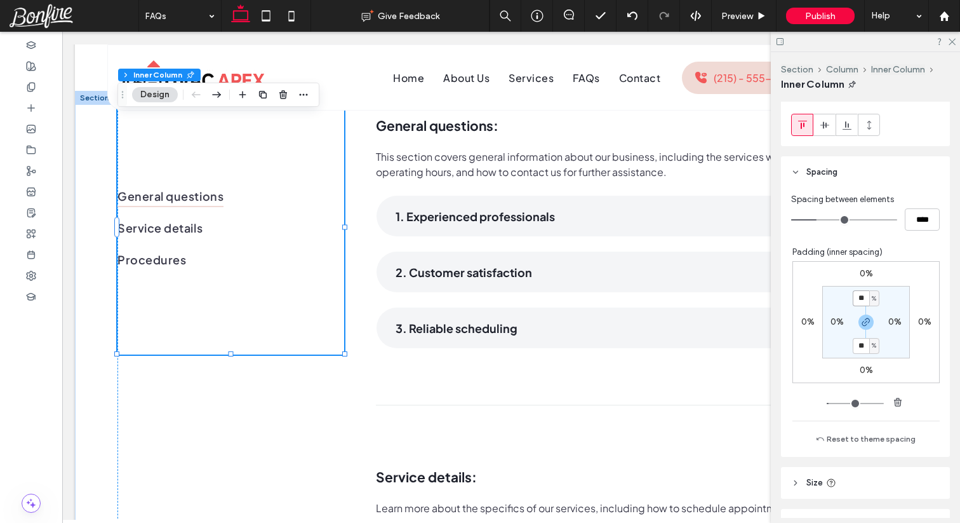
click at [864, 305] on input "**" at bounding box center [861, 298] width 17 height 16
type input "*"
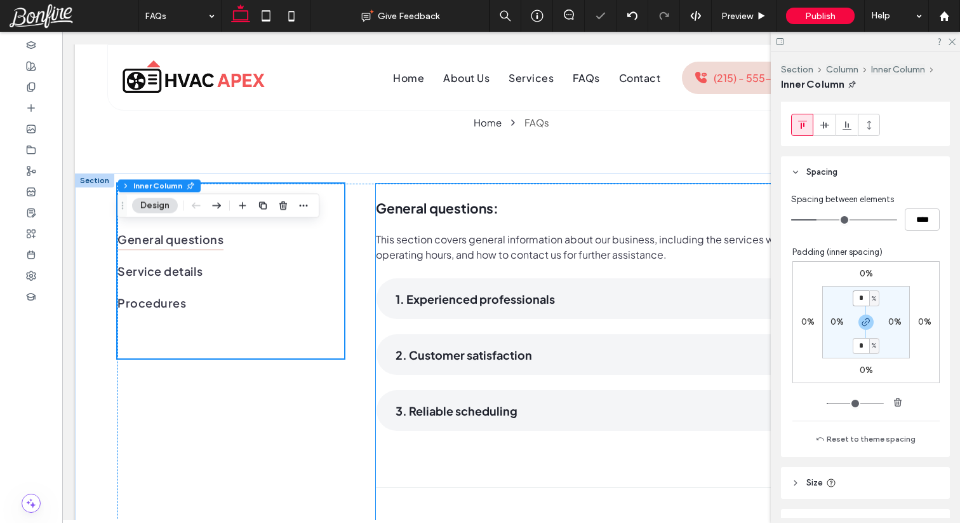
scroll to position [78, 0]
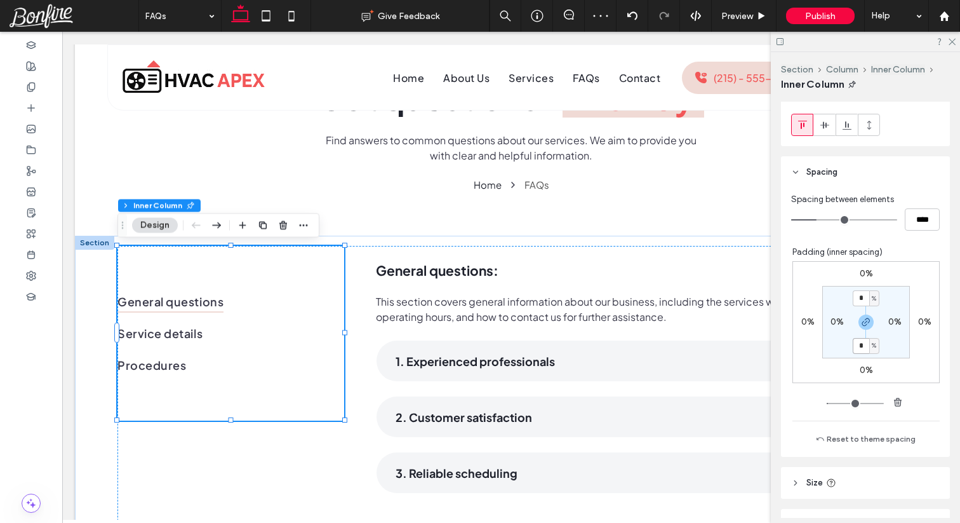
click at [863, 345] on input "*" at bounding box center [861, 346] width 17 height 16
type input "*"
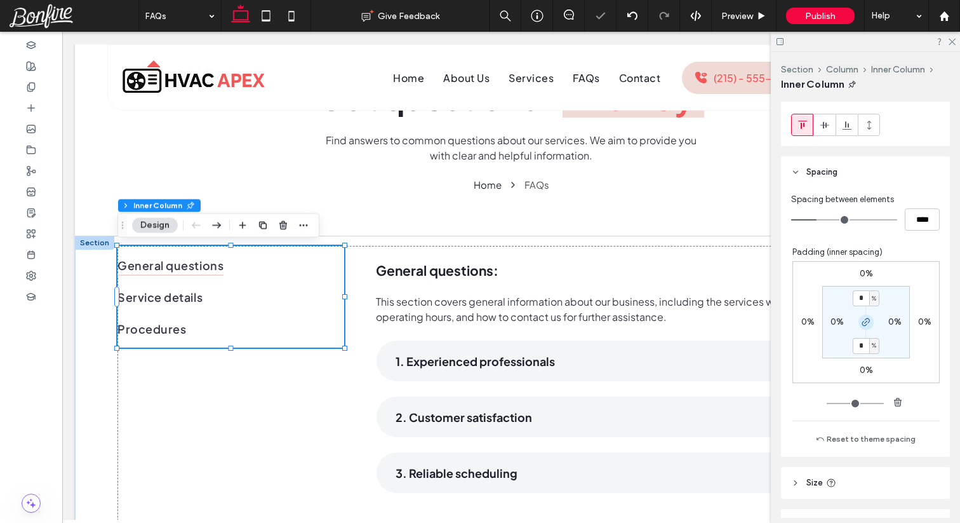
click at [865, 324] on use "button" at bounding box center [866, 322] width 8 height 8
click at [863, 299] on input "*" at bounding box center [861, 298] width 17 height 16
type input "*"
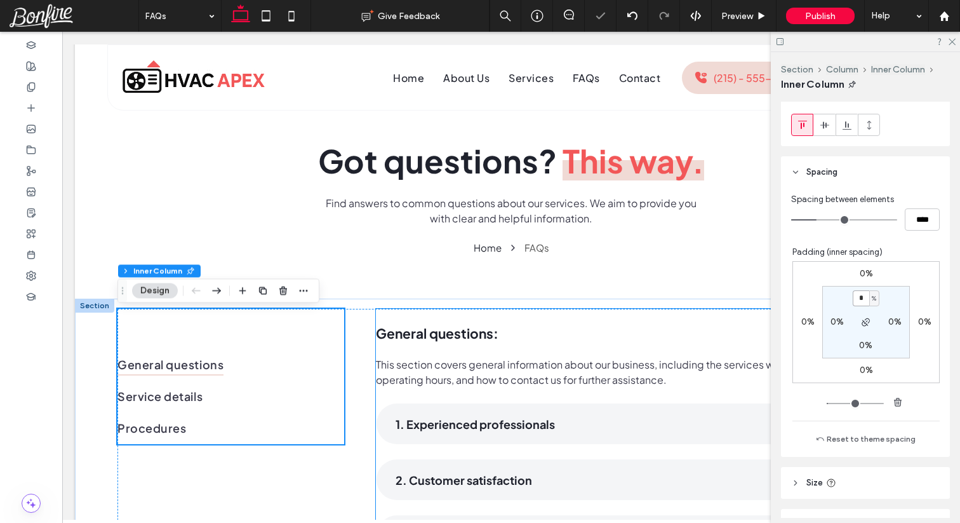
scroll to position [13, 0]
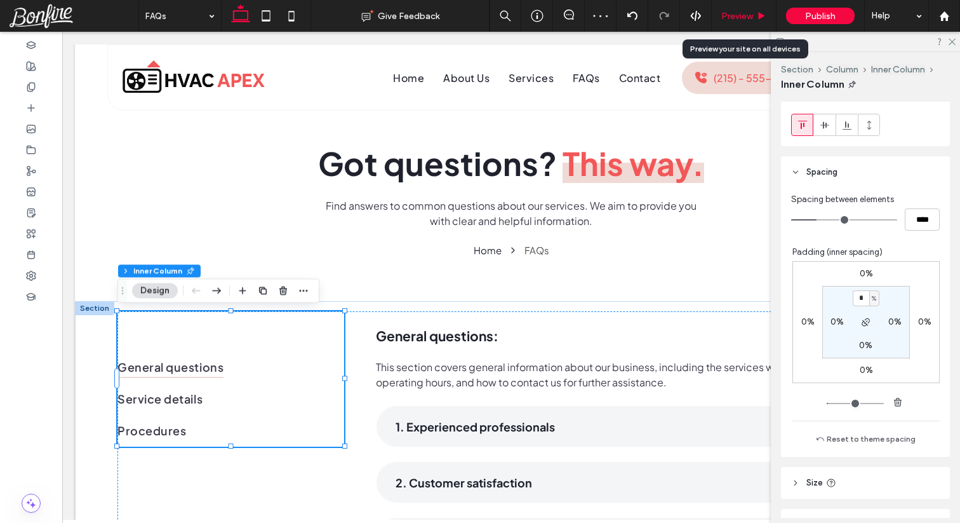
click at [724, 18] on span "Preview" at bounding box center [737, 16] width 32 height 11
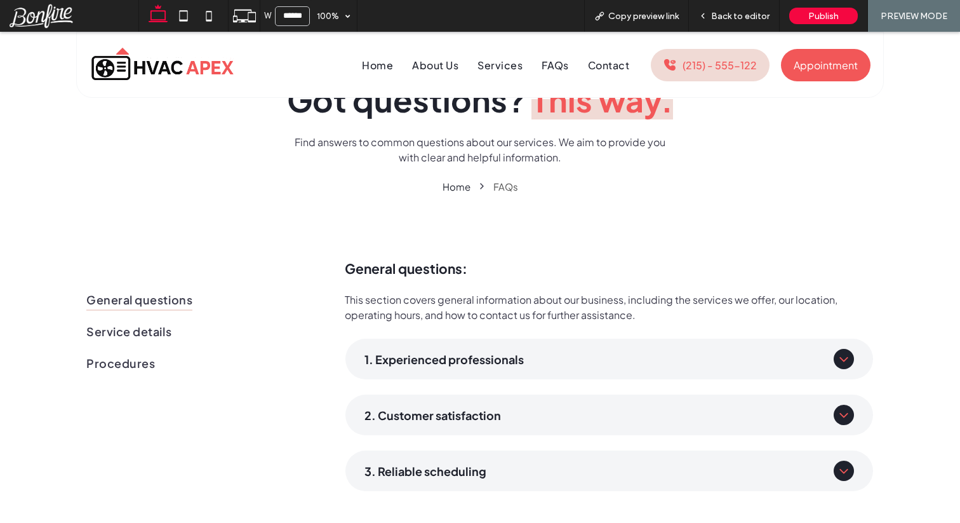
scroll to position [54, 0]
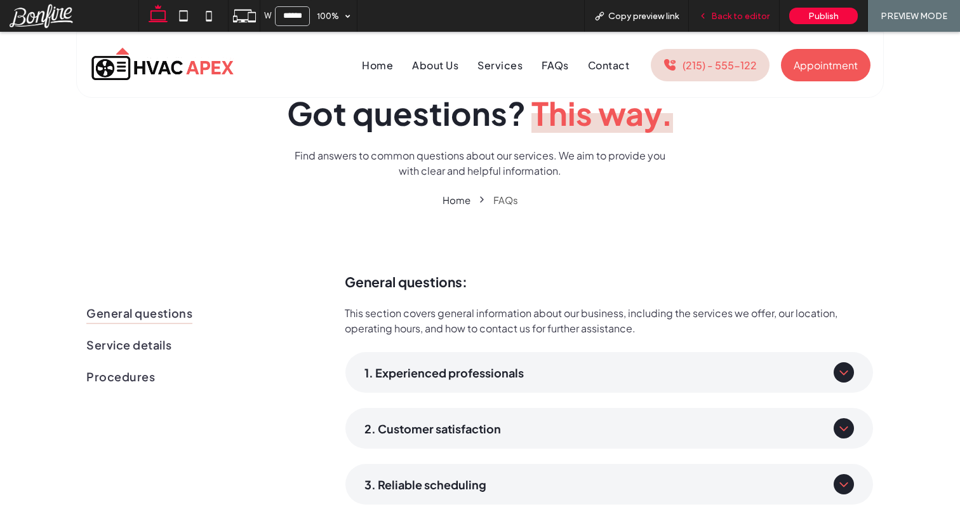
click at [751, 20] on span "Back to editor" at bounding box center [740, 16] width 58 height 11
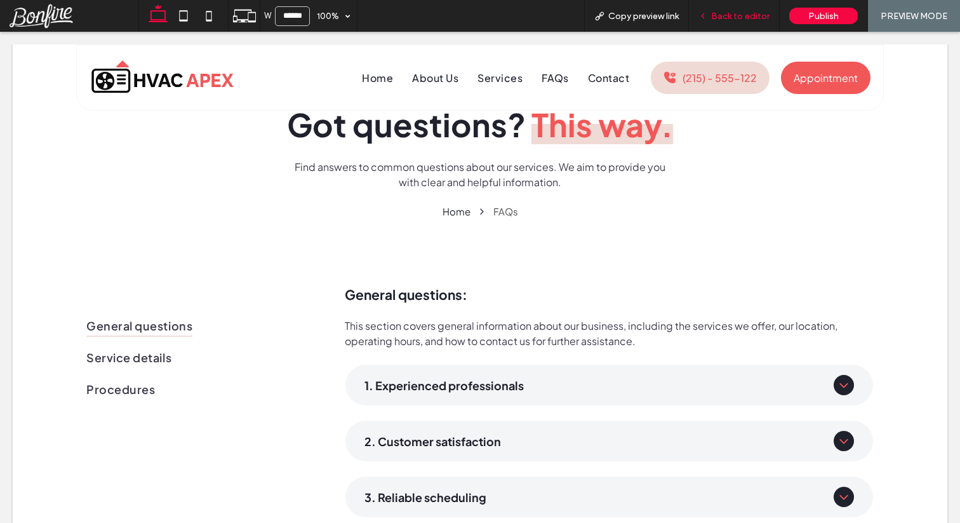
scroll to position [67, 0]
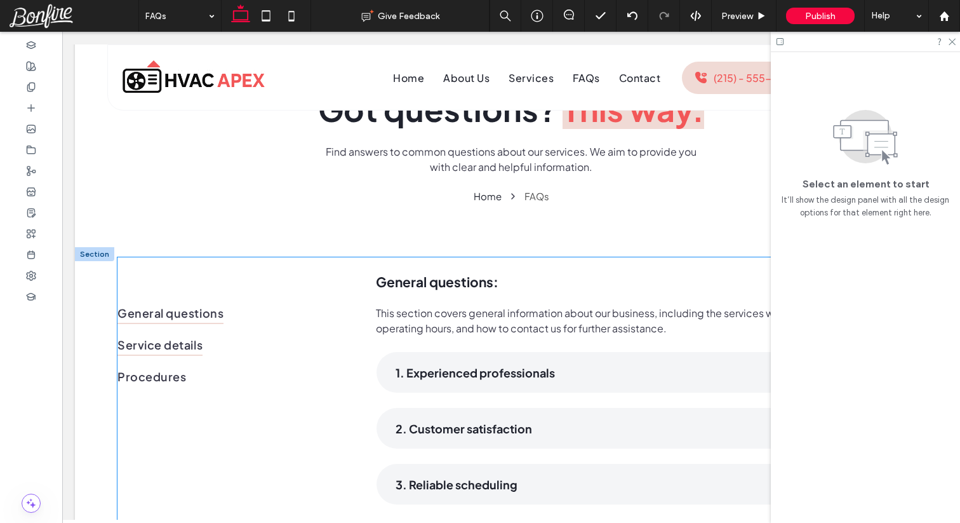
click at [262, 346] on link "Service details" at bounding box center [230, 345] width 227 height 32
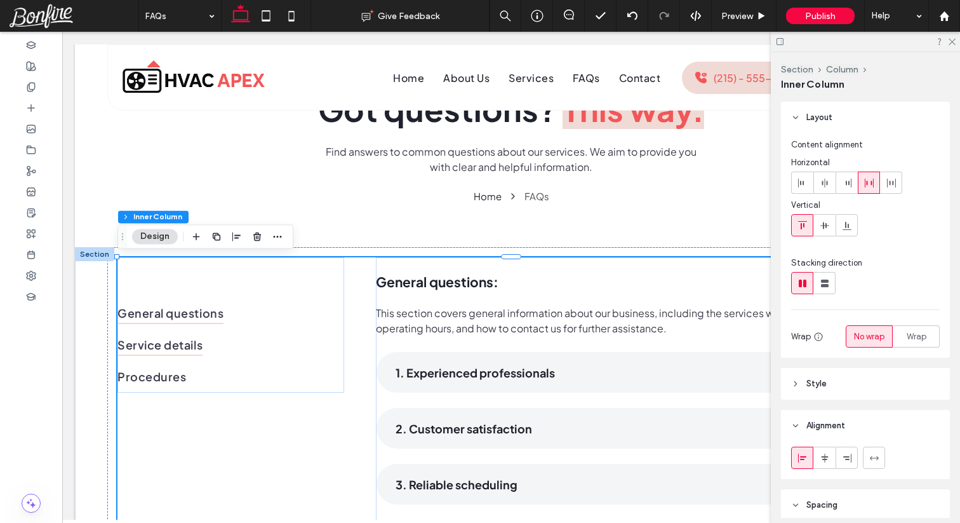
click at [265, 330] on link "Service details" at bounding box center [230, 345] width 227 height 32
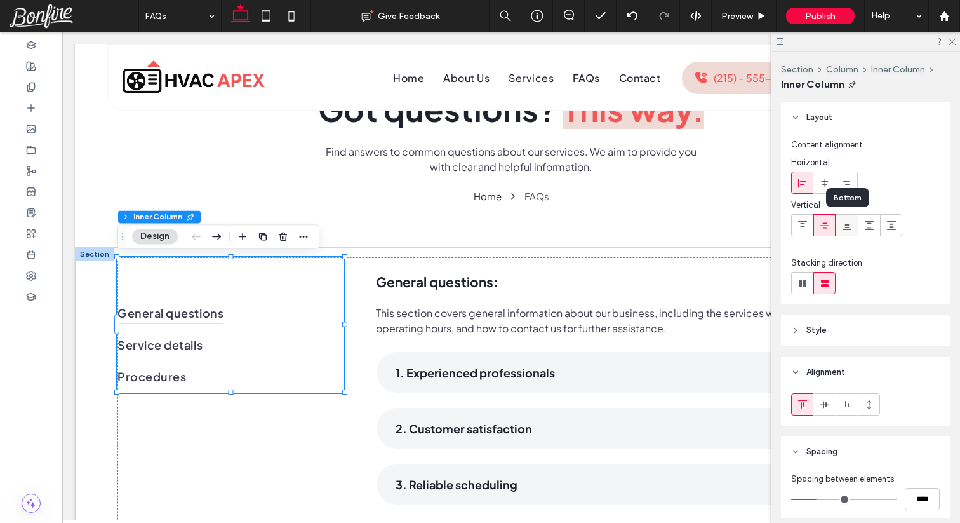
click at [848, 223] on icon at bounding box center [847, 225] width 10 height 10
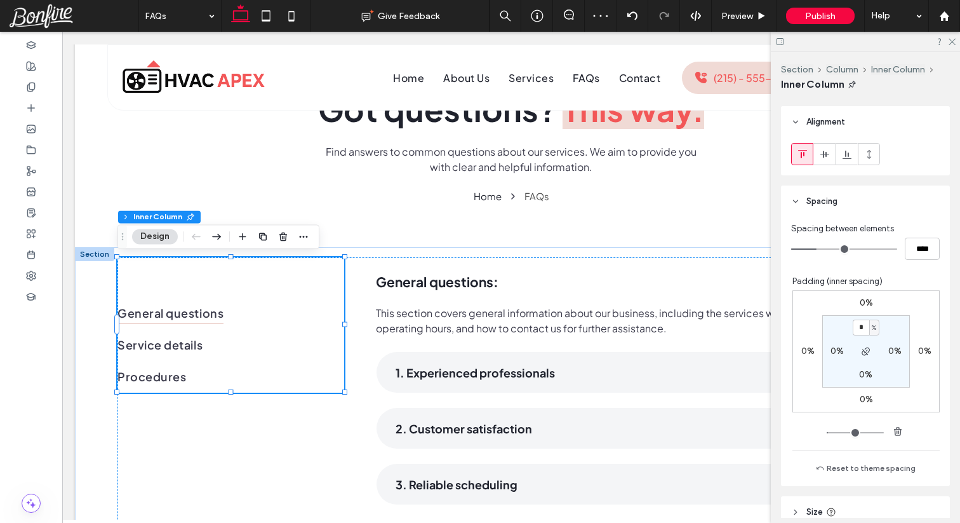
scroll to position [256, 0]
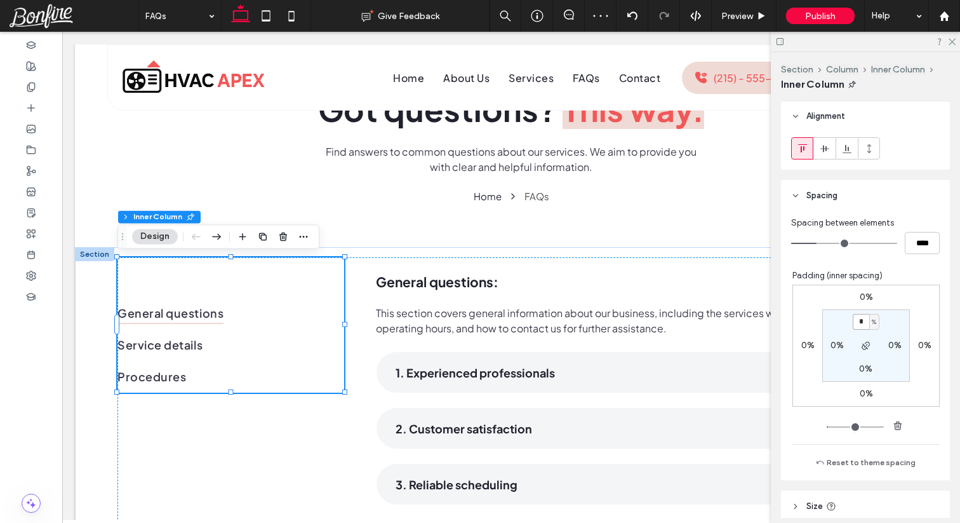
click at [863, 316] on input "*" at bounding box center [861, 322] width 17 height 16
type input "*"
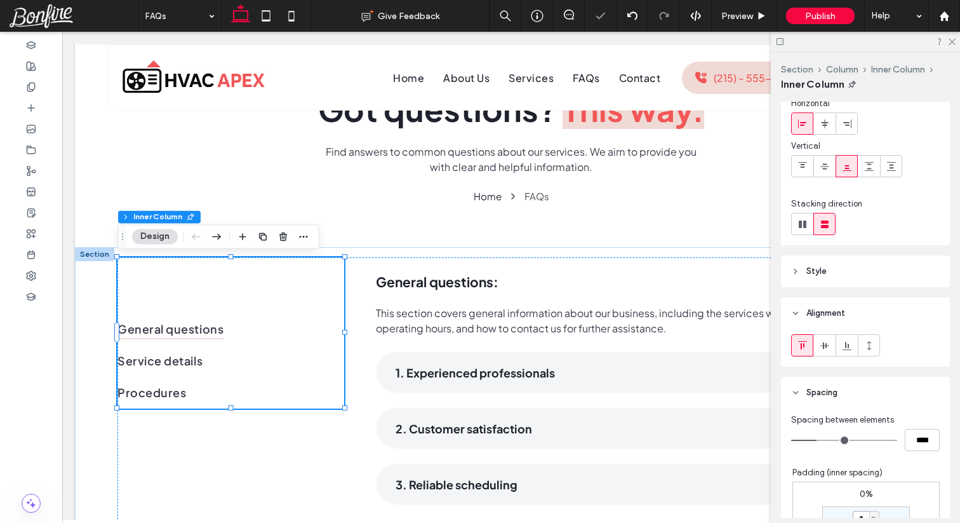
scroll to position [58, 0]
click at [803, 170] on icon at bounding box center [802, 167] width 10 height 10
click at [847, 162] on icon at bounding box center [847, 167] width 10 height 10
click at [333, 321] on link "General questions" at bounding box center [230, 328] width 227 height 32
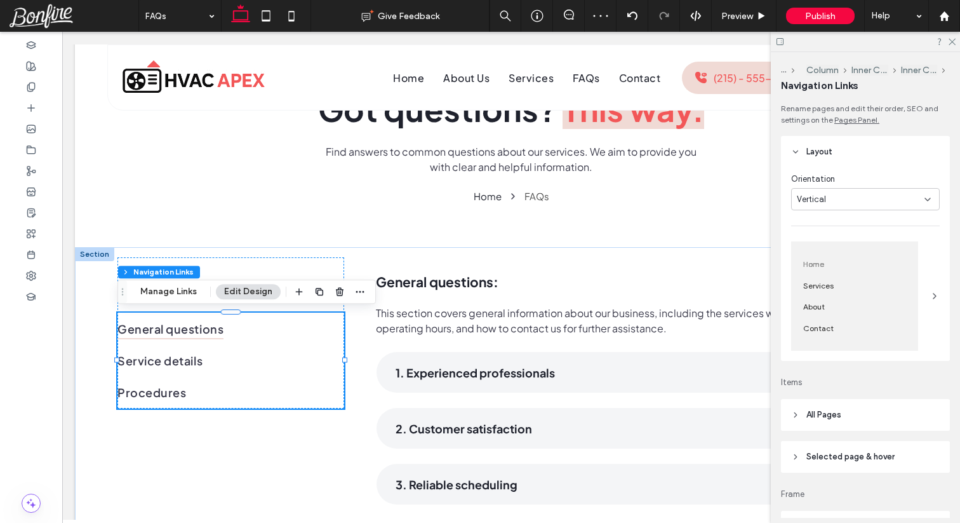
scroll to position [199, 0]
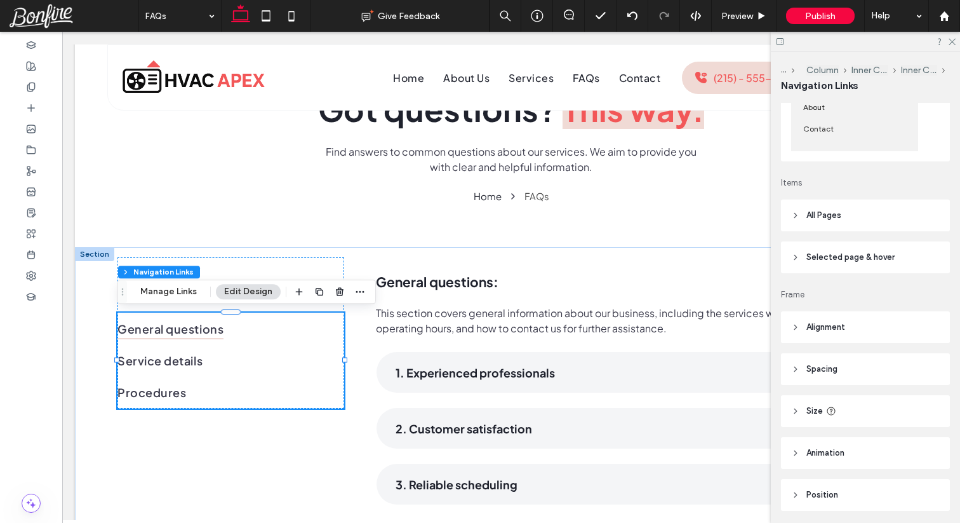
click at [832, 217] on span "All Pages" at bounding box center [823, 215] width 35 height 13
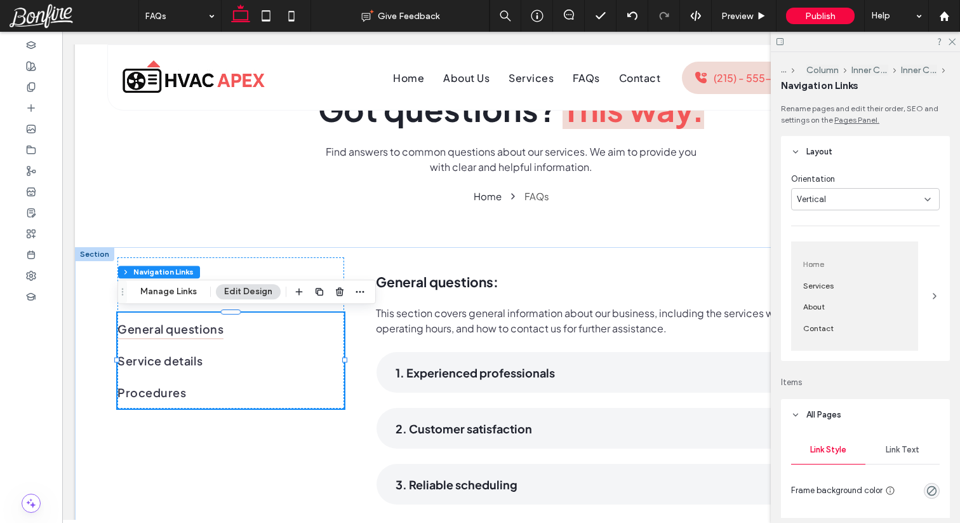
scroll to position [524, 0]
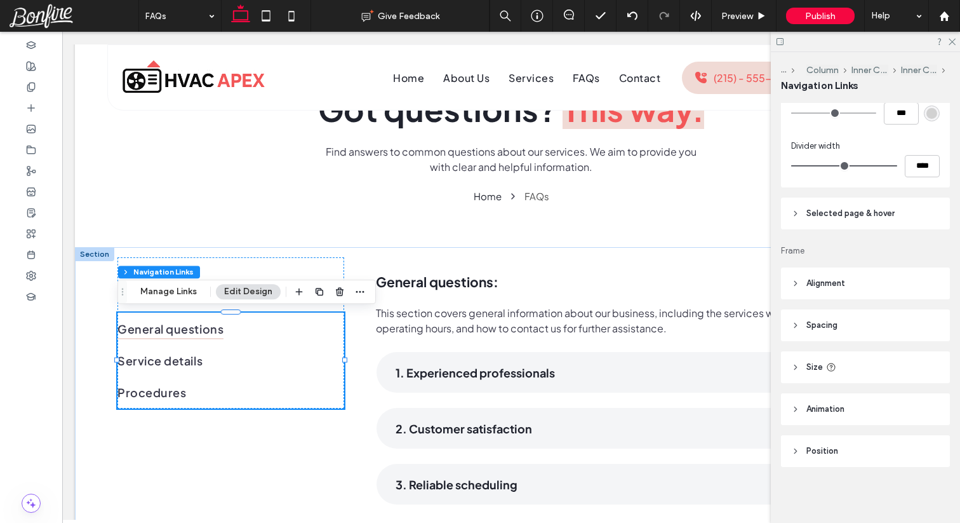
click at [852, 283] on header "Alignment" at bounding box center [865, 283] width 169 height 32
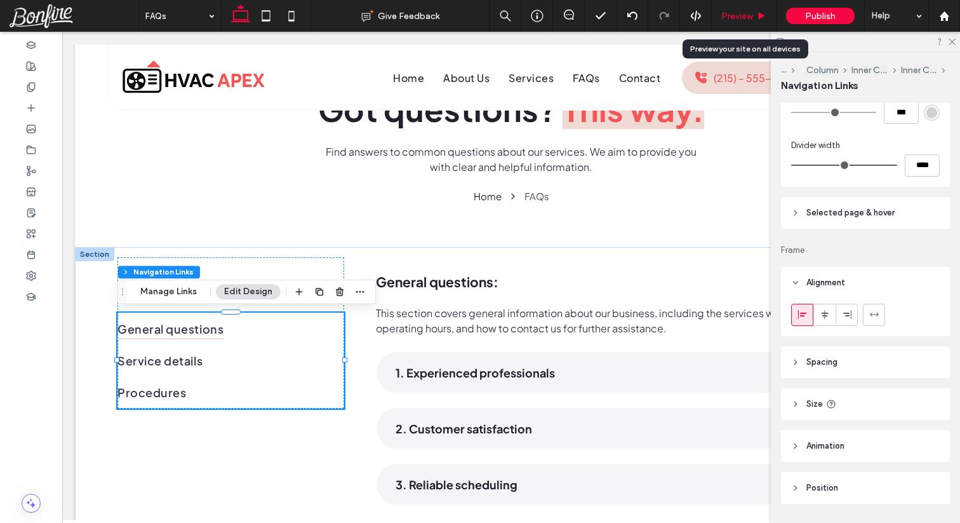
click at [745, 24] on div "Preview" at bounding box center [744, 16] width 65 height 32
click at [745, 23] on div "Preview" at bounding box center [744, 16] width 65 height 32
click at [745, 16] on span "Preview" at bounding box center [737, 16] width 32 height 11
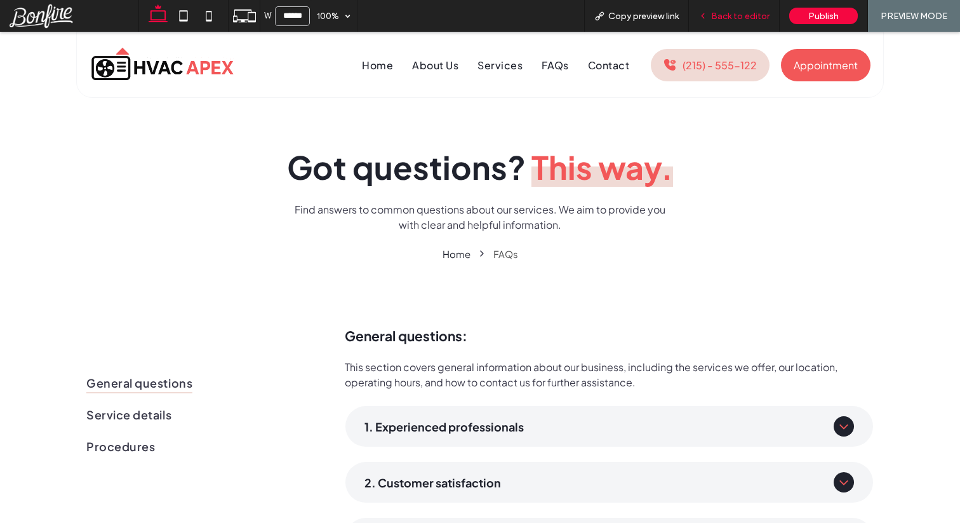
click at [715, 15] on span "Back to editor" at bounding box center [740, 16] width 58 height 11
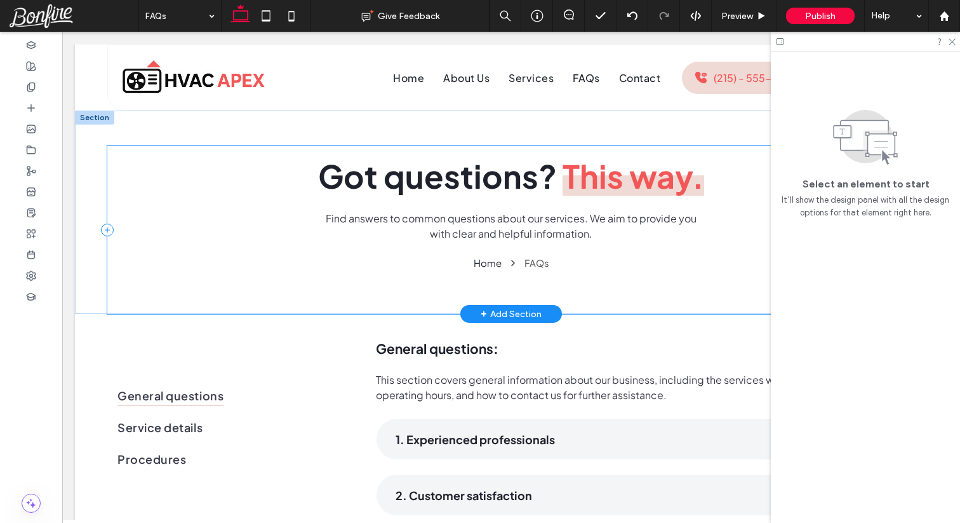
click at [388, 308] on div "Got questions? This way. Find answers to common questions about our services. W…" at bounding box center [511, 229] width 808 height 168
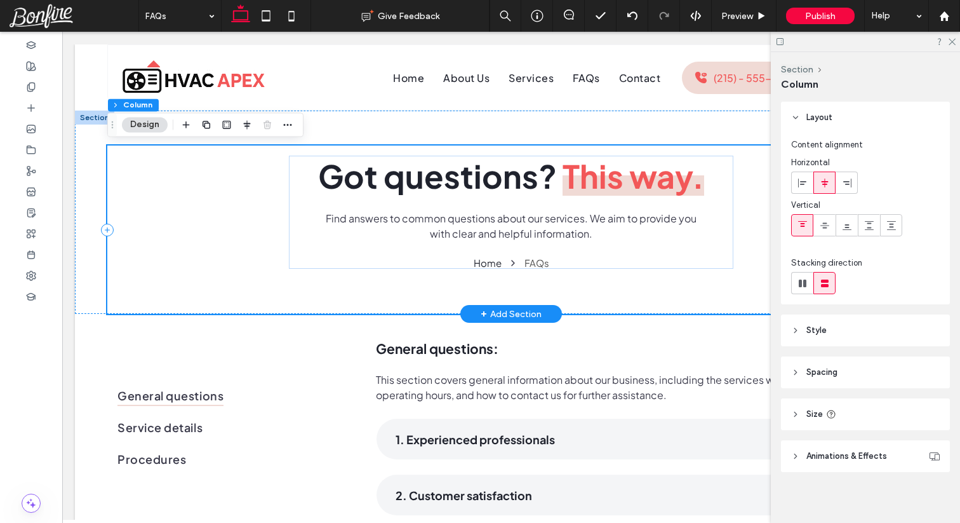
click at [386, 304] on div "Got questions? This way. Find answers to common questions about our services. W…" at bounding box center [511, 229] width 808 height 168
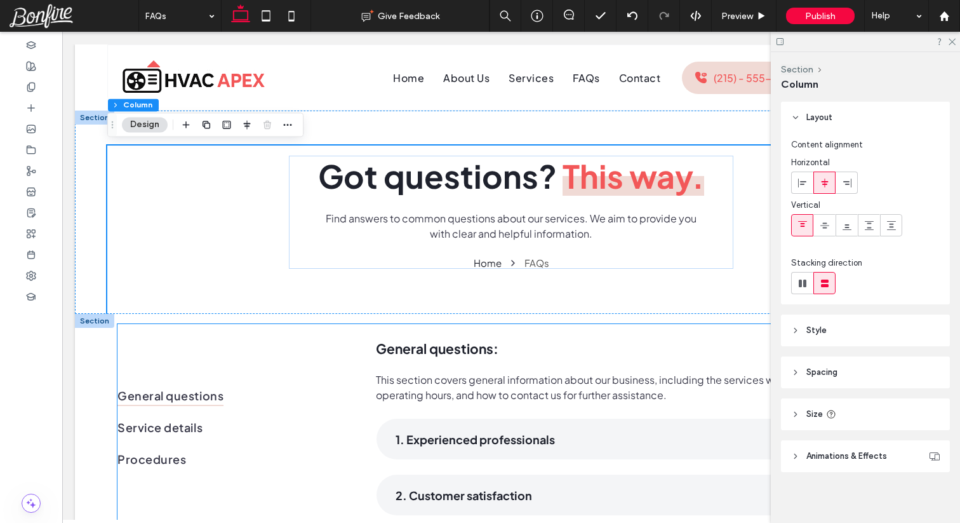
click at [292, 335] on div "General questions Service details Procedures" at bounding box center [230, 399] width 227 height 150
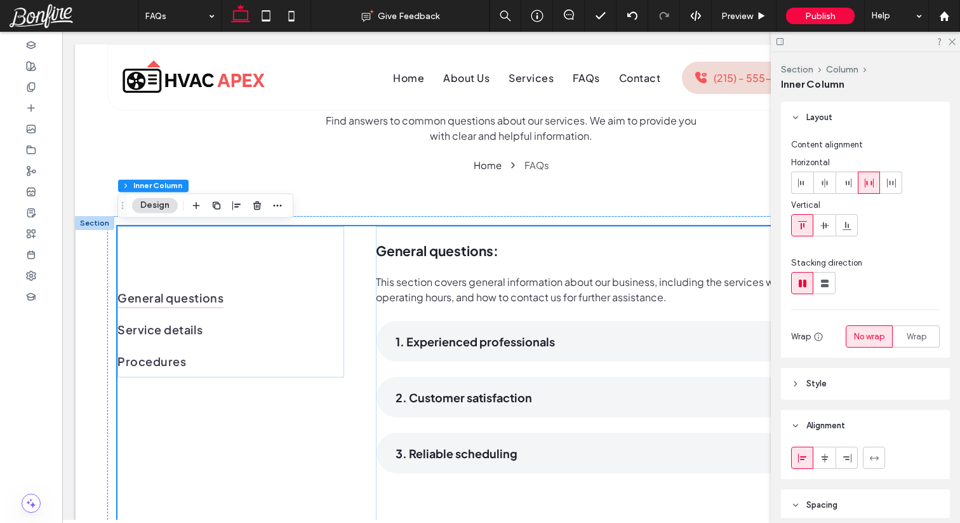
scroll to position [88, 0]
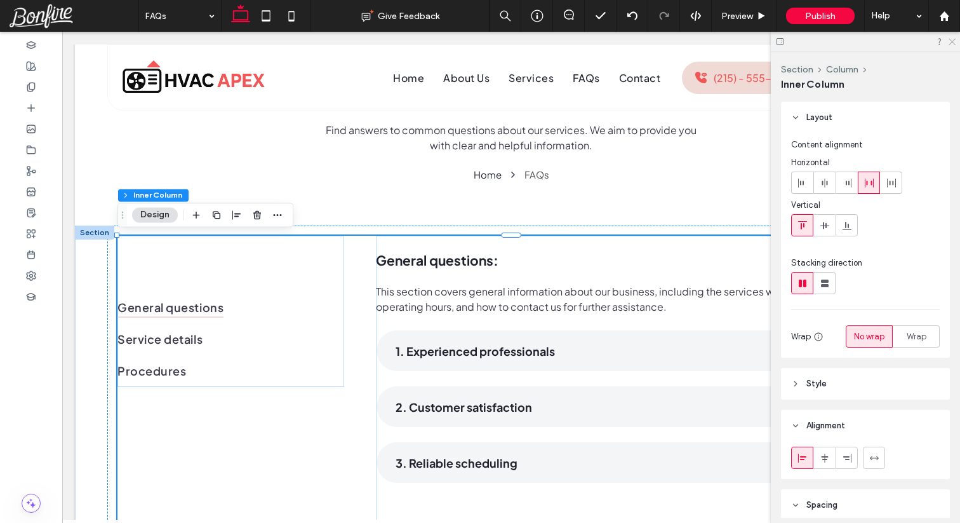
click at [950, 37] on icon at bounding box center [951, 41] width 8 height 8
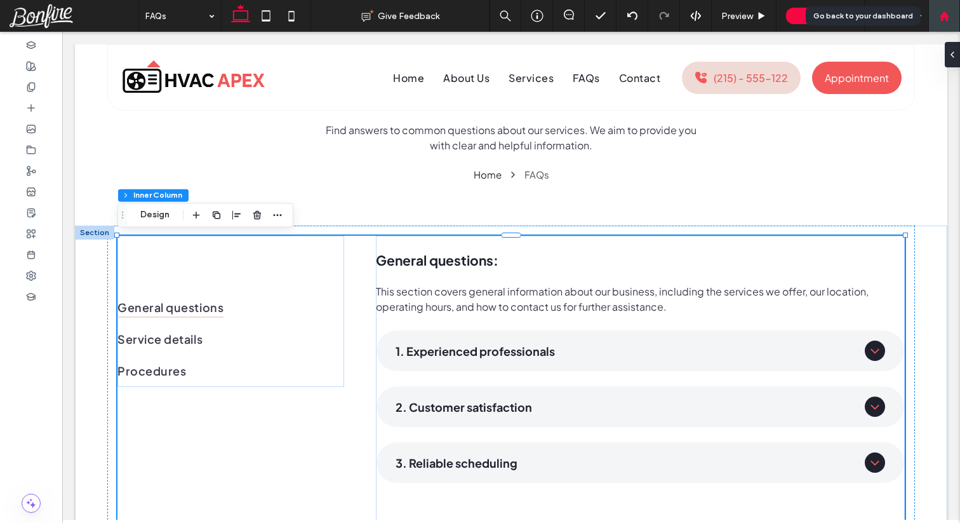
click at [943, 18] on icon at bounding box center [944, 16] width 11 height 11
